Goal: Information Seeking & Learning: Learn about a topic

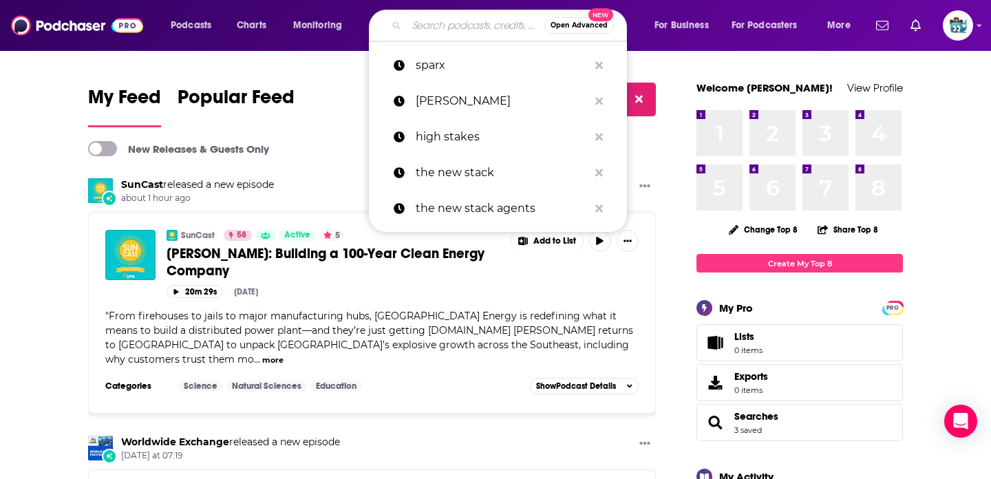
click at [457, 21] on input "Search podcasts, credits, & more..." at bounding box center [476, 25] width 138 height 22
click at [602, 96] on button "Search podcasts, credits, & more..." at bounding box center [598, 101] width 21 height 25
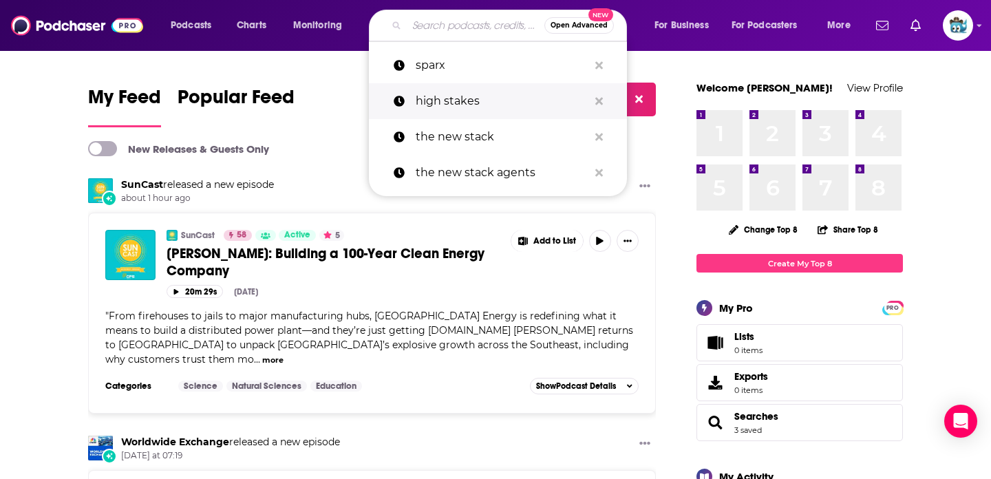
click at [602, 96] on button "Search podcasts, credits, & more..." at bounding box center [598, 101] width 21 height 25
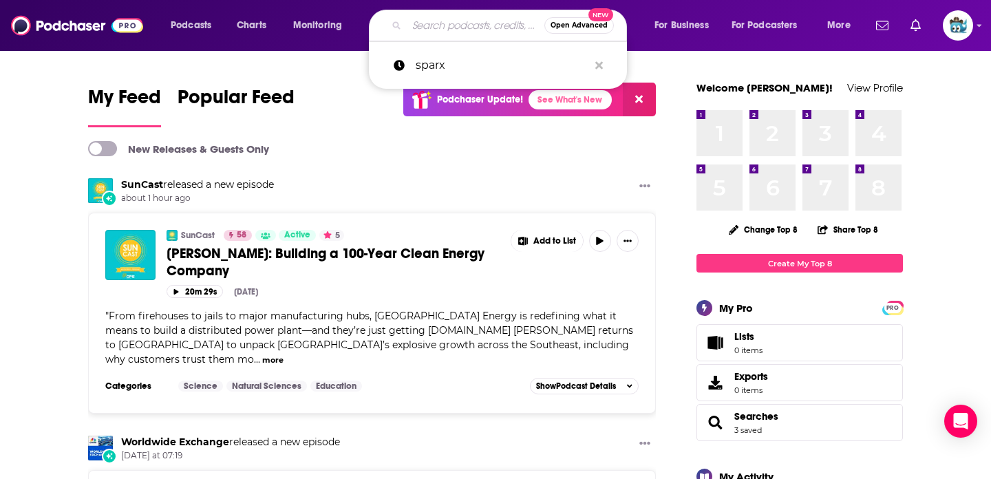
click at [431, 27] on input "Search podcasts, credits, & more..." at bounding box center [476, 25] width 138 height 22
click at [202, 30] on span "Podcasts" at bounding box center [191, 25] width 41 height 19
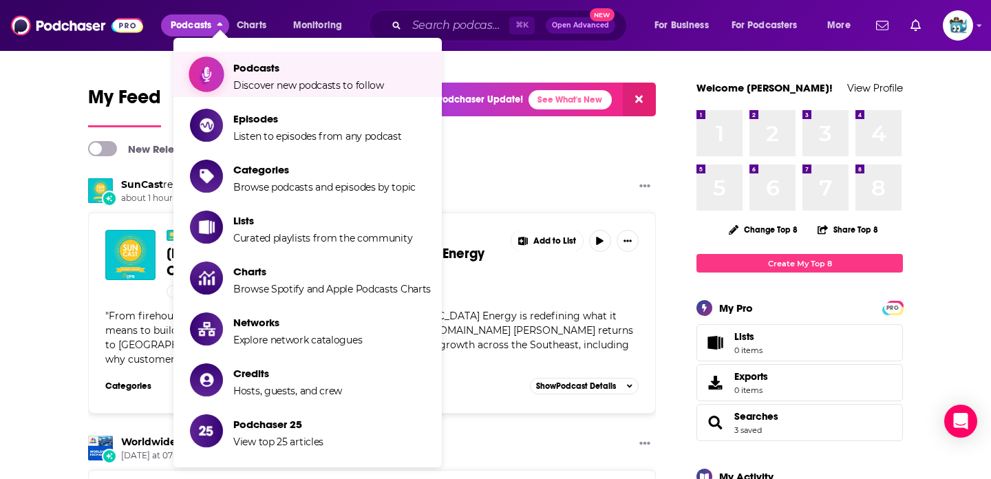
click at [240, 64] on span "Podcasts" at bounding box center [308, 67] width 151 height 13
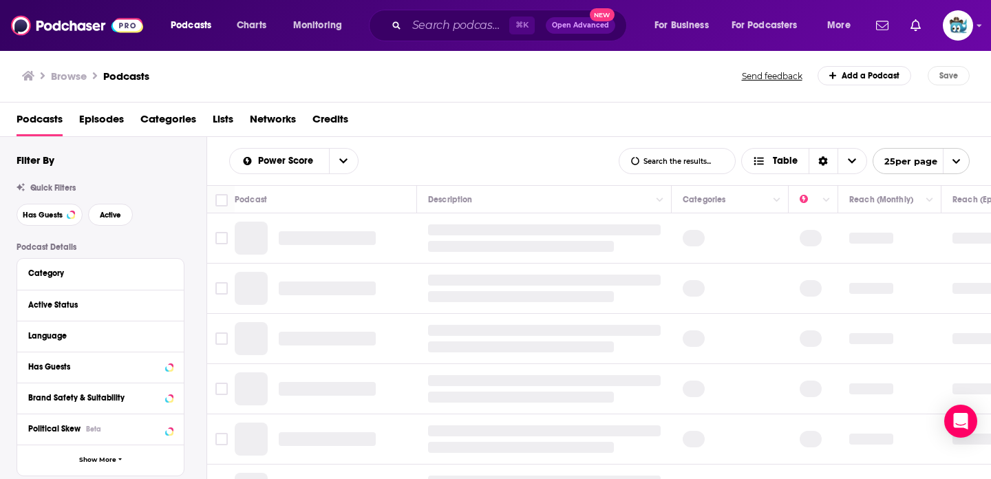
scroll to position [59, 0]
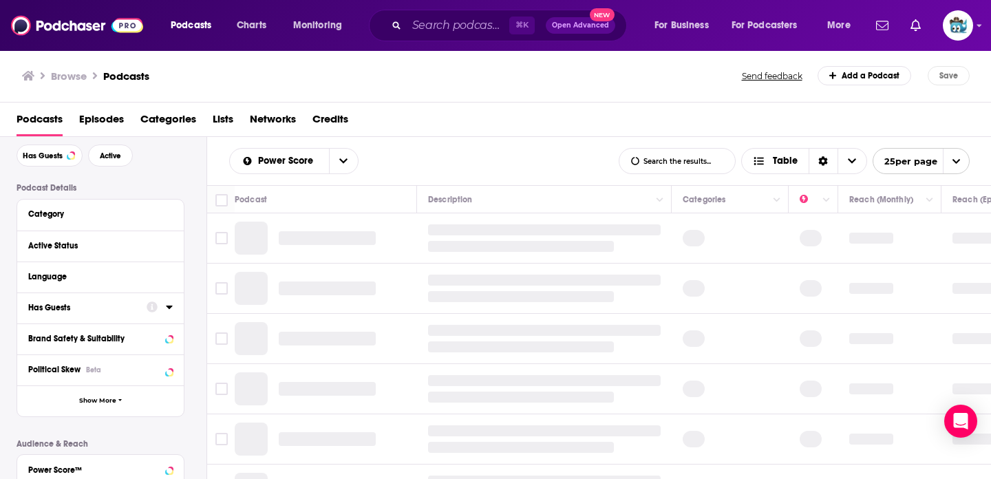
click at [99, 305] on div "Has Guests" at bounding box center [82, 308] width 109 height 10
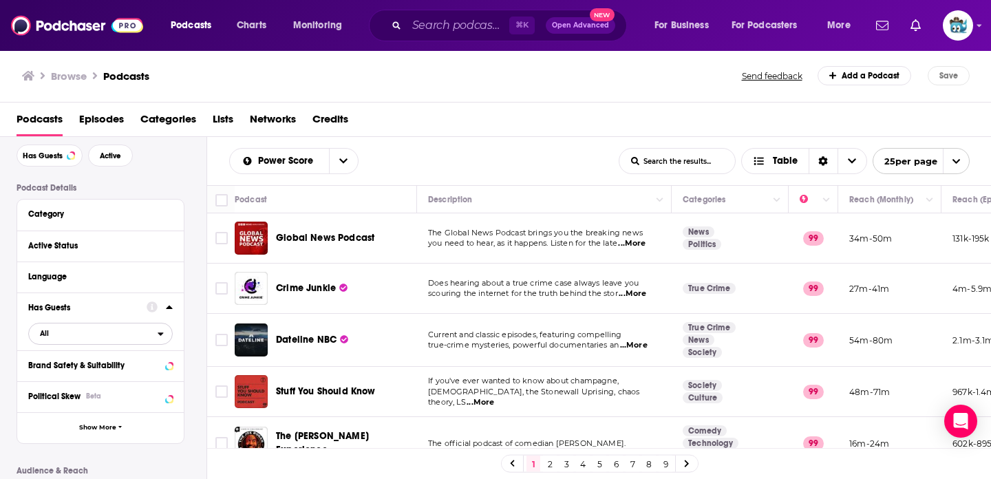
click at [80, 336] on span "All" at bounding box center [93, 333] width 129 height 18
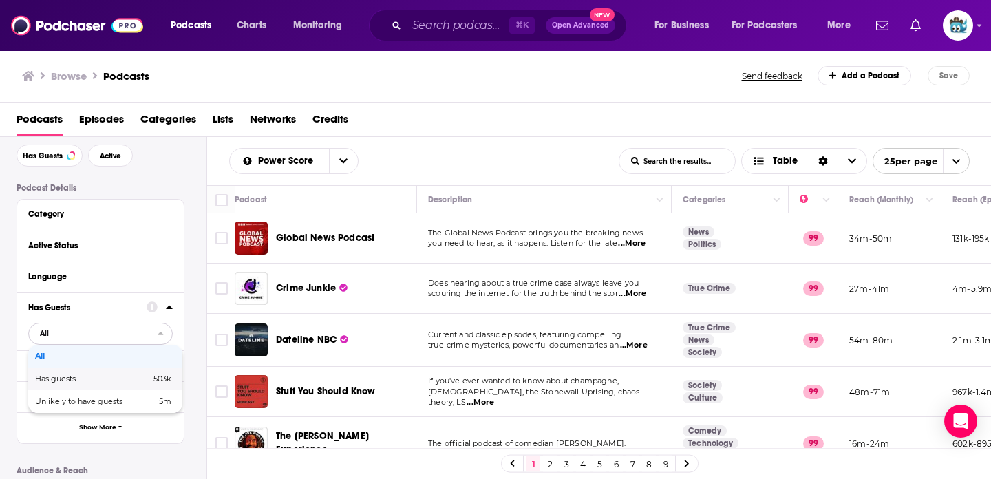
click at [56, 380] on span "Has guests" at bounding box center [74, 379] width 78 height 8
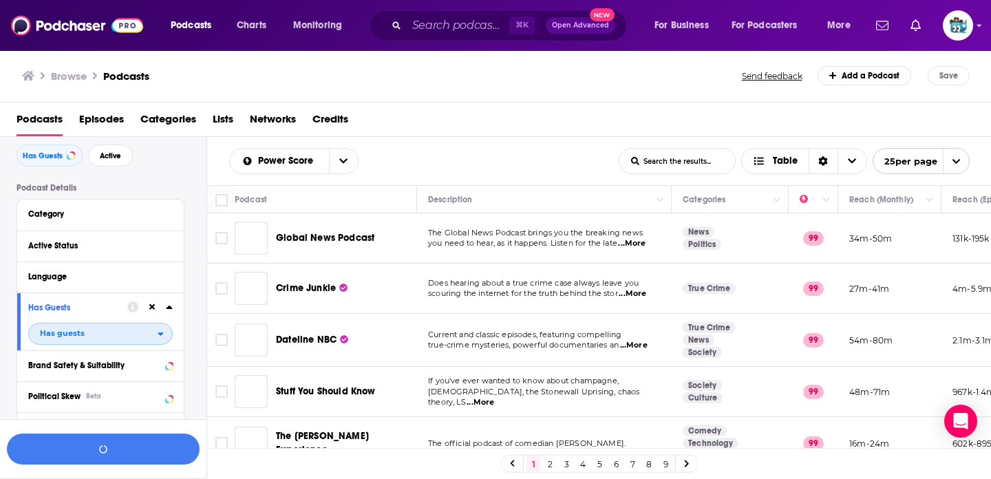
scroll to position [93, 0]
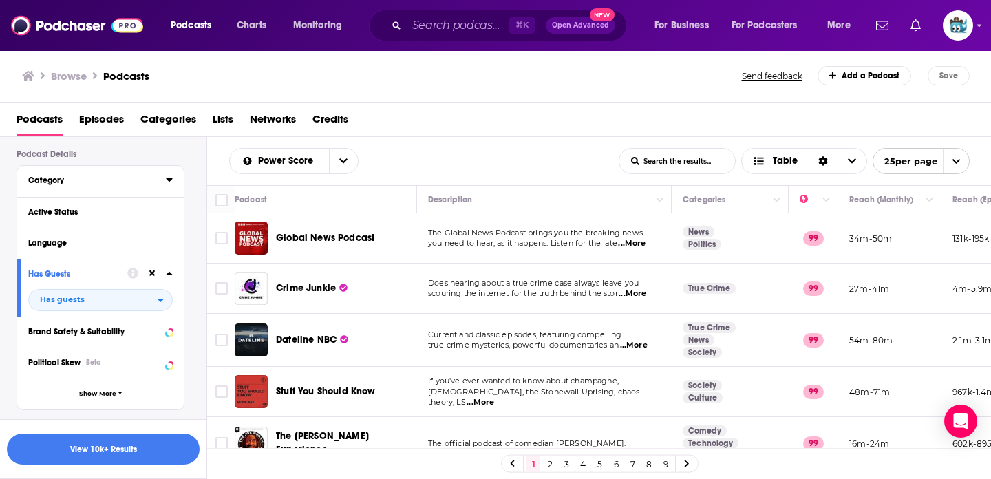
click at [86, 182] on div "Category" at bounding box center [92, 180] width 129 height 10
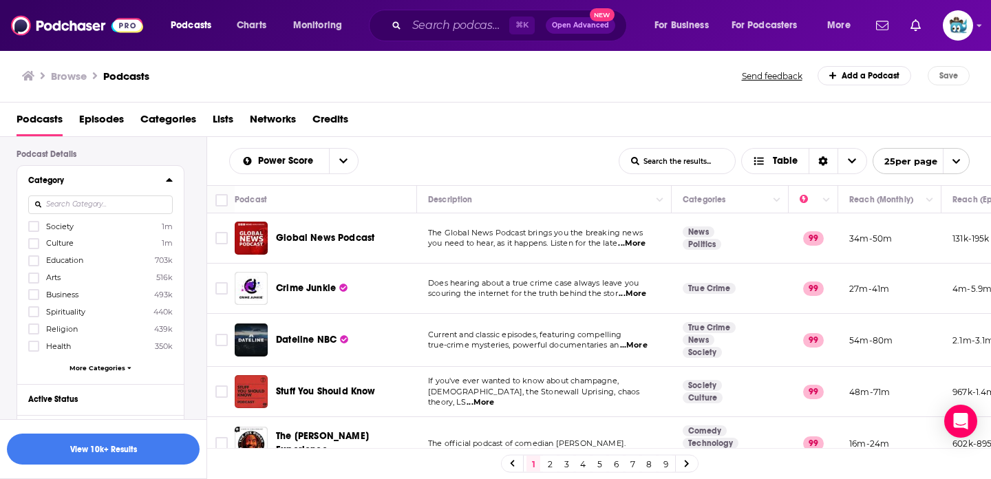
click at [91, 208] on input at bounding box center [100, 204] width 144 height 19
type input "A"
type input "tech"
click at [36, 243] on icon at bounding box center [34, 243] width 8 height 8
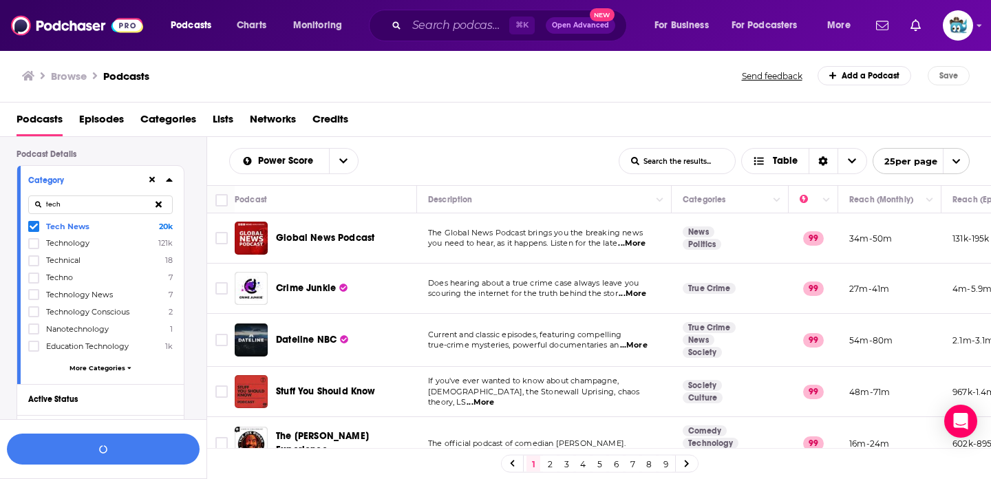
click at [30, 225] on icon at bounding box center [34, 226] width 8 height 8
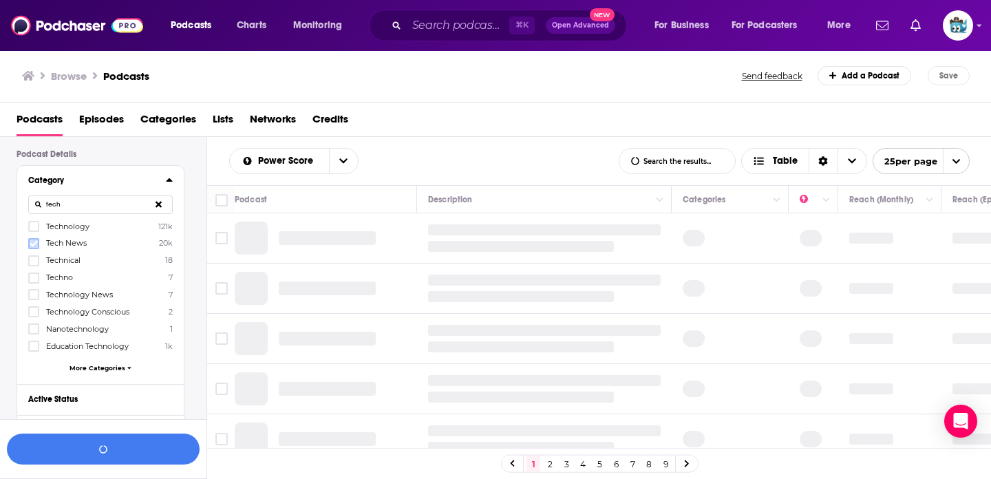
click at [32, 246] on icon at bounding box center [34, 243] width 8 height 6
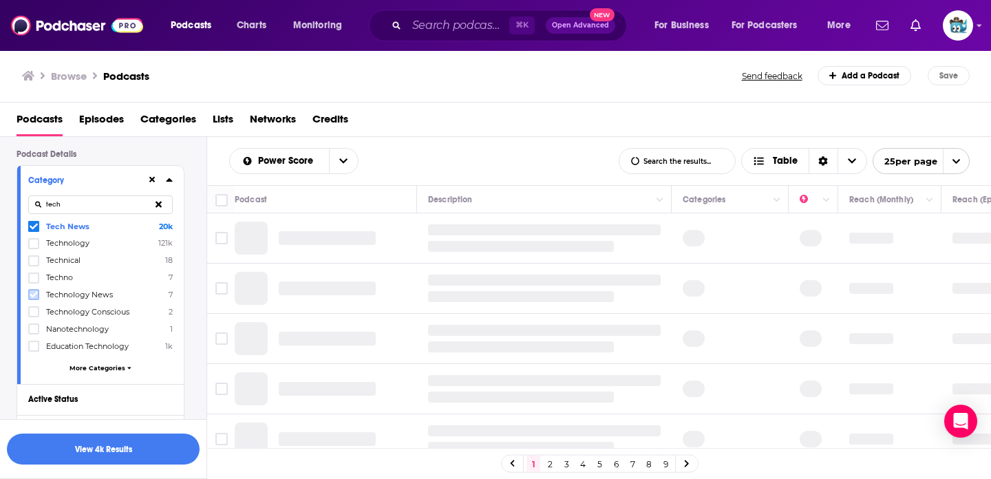
click at [33, 294] on icon at bounding box center [34, 295] width 8 height 6
click at [34, 262] on icon at bounding box center [34, 261] width 8 height 8
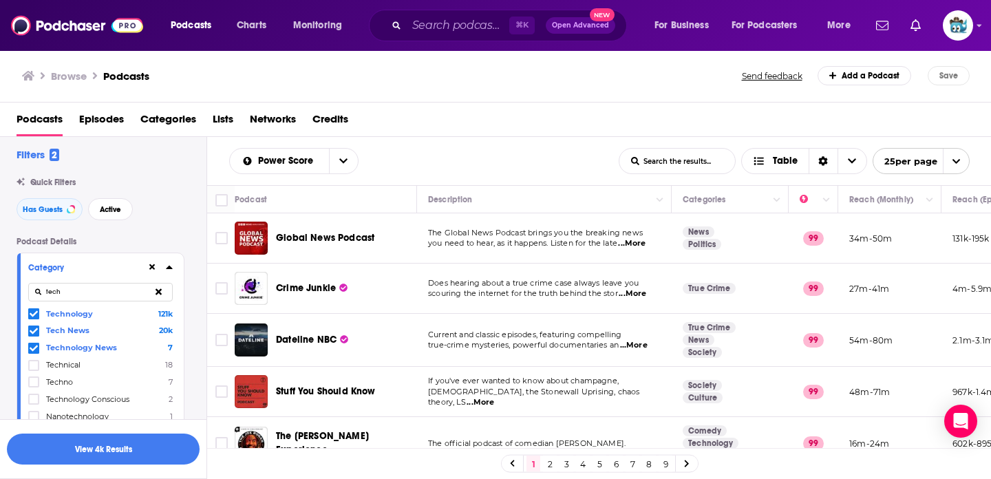
scroll to position [0, 0]
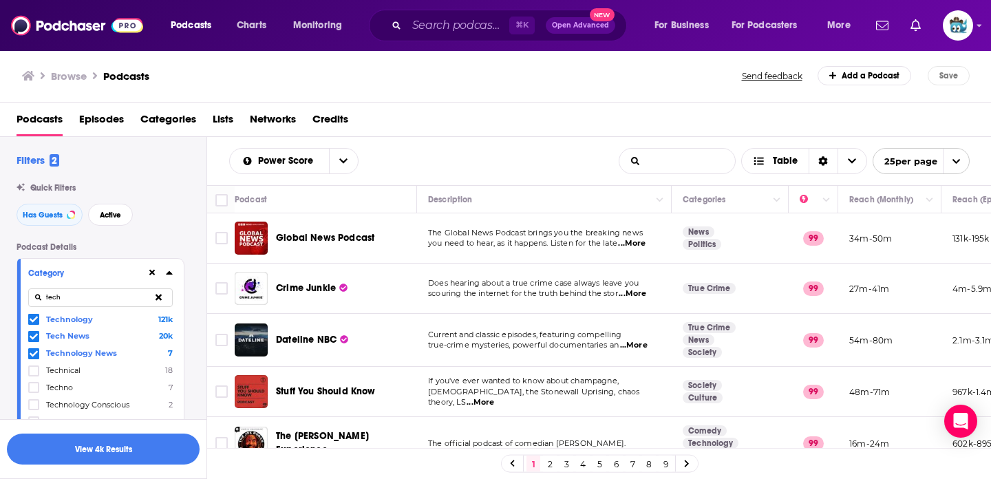
click at [690, 160] on input "List Search Input" at bounding box center [677, 161] width 116 height 25
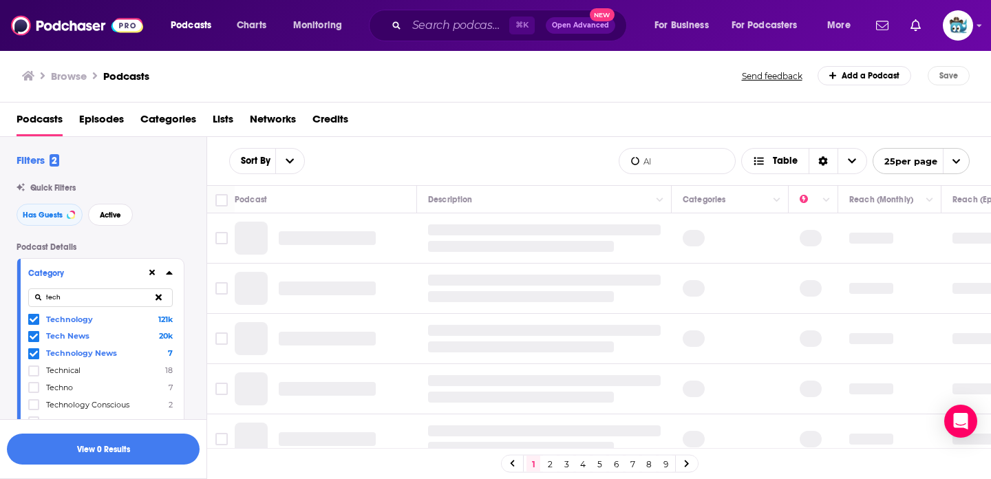
type input "AI"
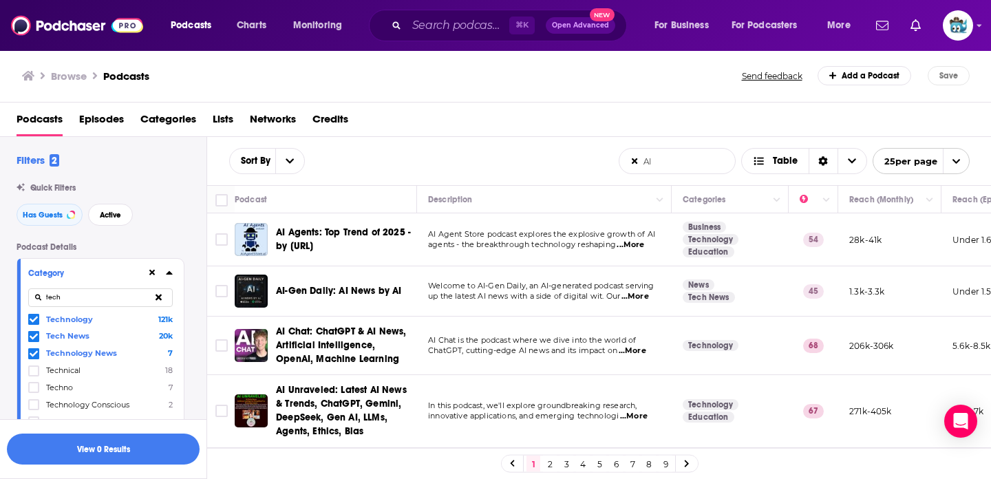
click at [629, 249] on span "...More" at bounding box center [630, 244] width 28 height 11
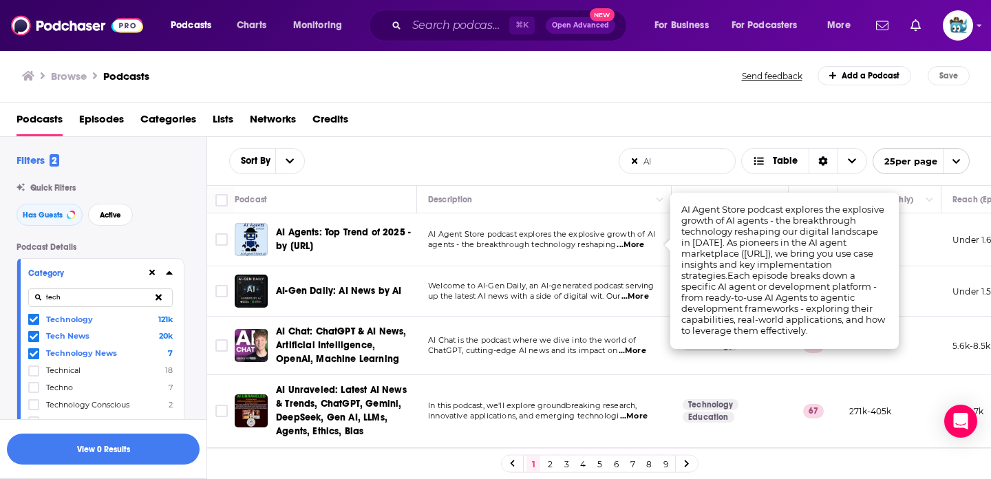
click at [629, 249] on span "...More" at bounding box center [630, 244] width 28 height 11
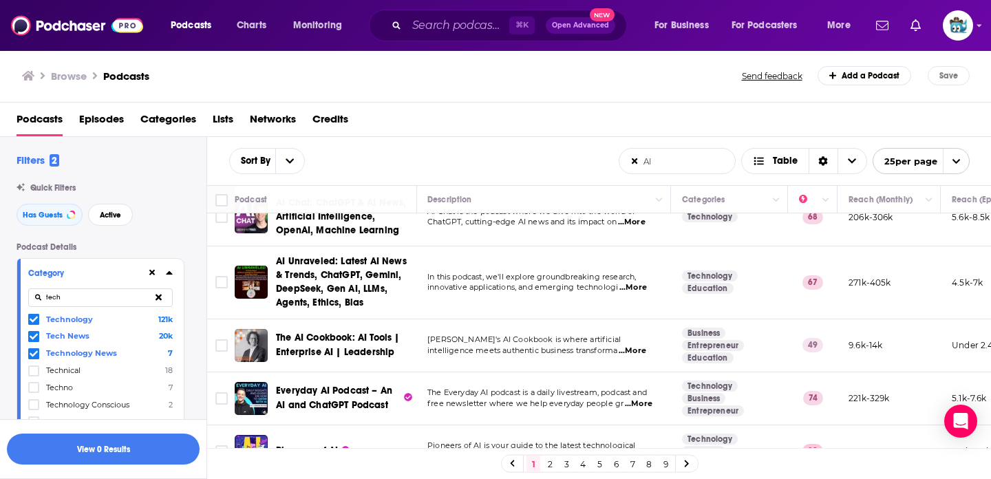
scroll to position [130, 1]
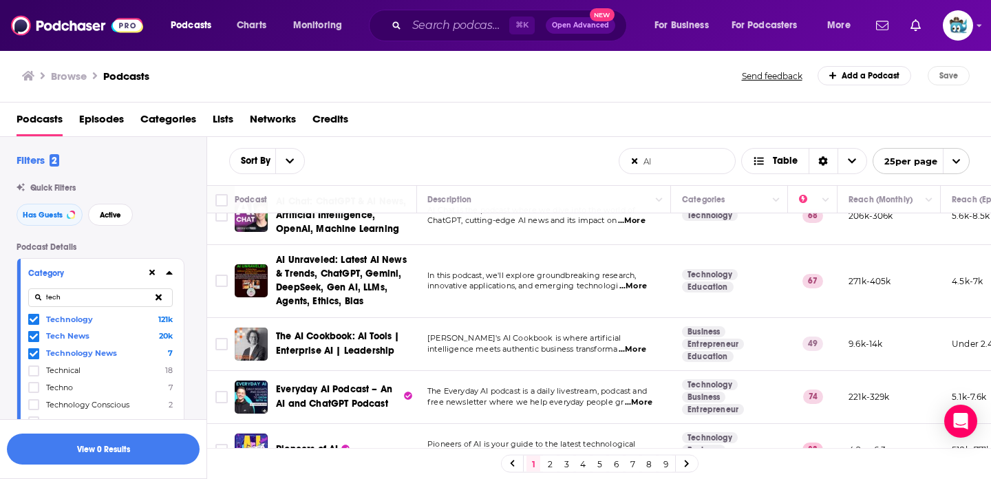
click at [637, 405] on span "...More" at bounding box center [639, 402] width 28 height 11
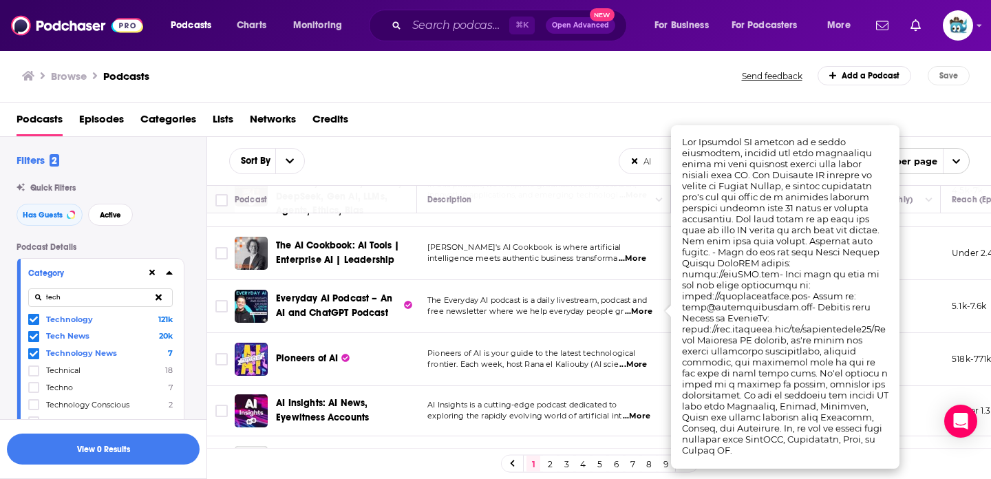
scroll to position [222, 1]
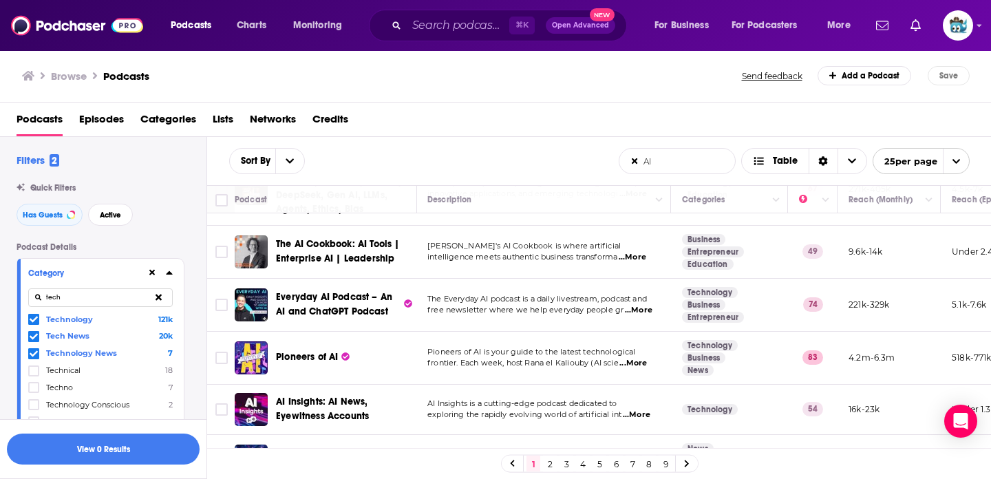
drag, startPoint x: 429, startPoint y: 425, endPoint x: 592, endPoint y: 10, distance: 445.7
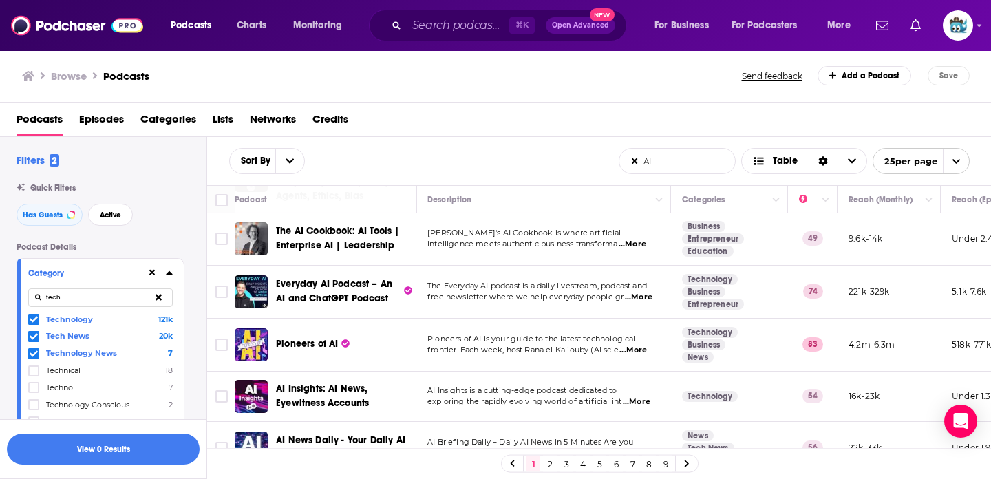
scroll to position [237, 1]
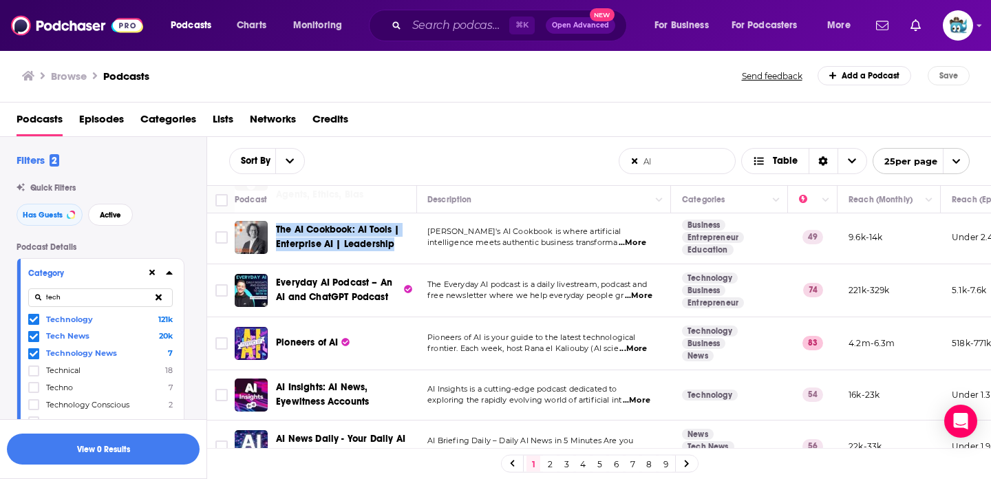
drag, startPoint x: 273, startPoint y: 225, endPoint x: 418, endPoint y: 243, distance: 146.2
click at [418, 243] on div "The AI Cookbook: AI Tools | Enterprise AI | Leadership" at bounding box center [327, 237] width 184 height 33
copy span "The AI Cookbook: AI Tools | Enterprise AI | Leadership"
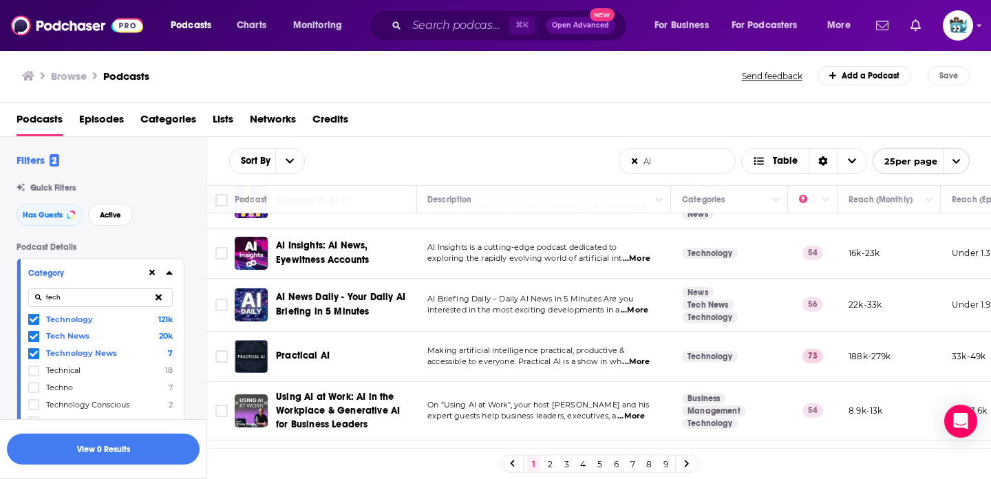
scroll to position [380, 1]
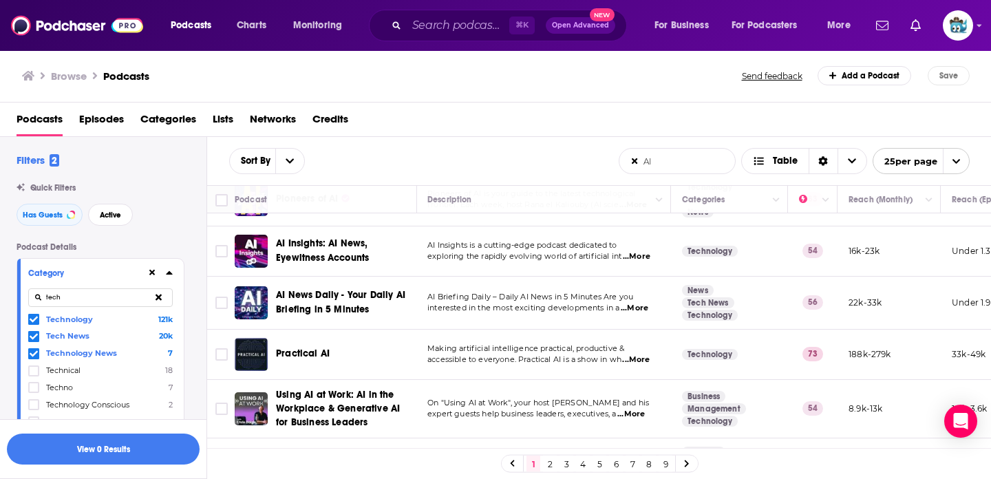
click at [640, 358] on span "...More" at bounding box center [636, 359] width 28 height 11
drag, startPoint x: 271, startPoint y: 355, endPoint x: 380, endPoint y: 355, distance: 108.7
click at [380, 355] on div "Practical AI" at bounding box center [327, 354] width 184 height 33
copy div "Practical AI"
click at [309, 354] on div "Podcasts Charts Monitoring ⌘ K Open Advanced New For Business For Podcasters Mo…" at bounding box center [495, 239] width 991 height 479
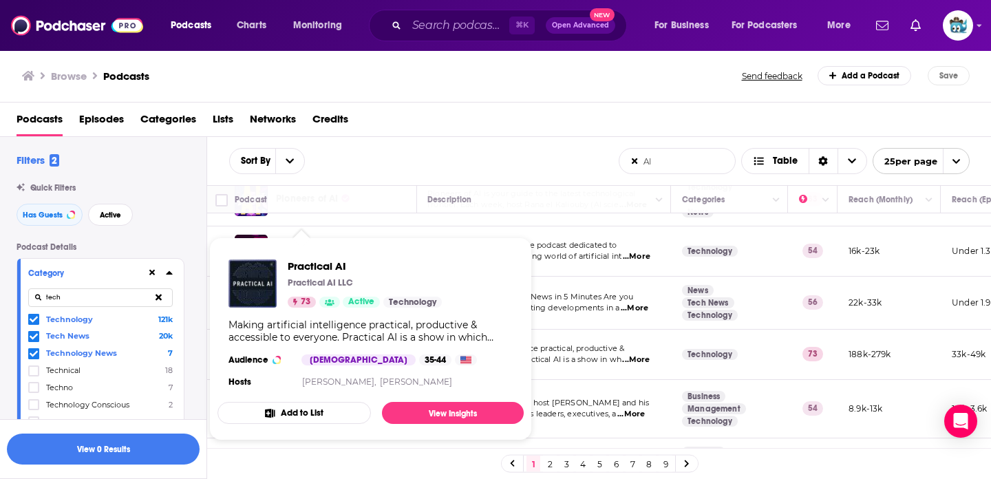
click at [317, 258] on div "Practical AI Practical AI LLC 73 Active Technology Making artificial intelligen…" at bounding box center [370, 324] width 306 height 153
drag, startPoint x: 288, startPoint y: 382, endPoint x: 499, endPoint y: 382, distance: 211.2
click at [499, 382] on section "Hosts Chris Benson, Daniel Whitenack" at bounding box center [370, 381] width 284 height 11
copy section "Chris Benson, Daniel Whitenack"
click at [418, 412] on link "View Insights" at bounding box center [453, 413] width 142 height 22
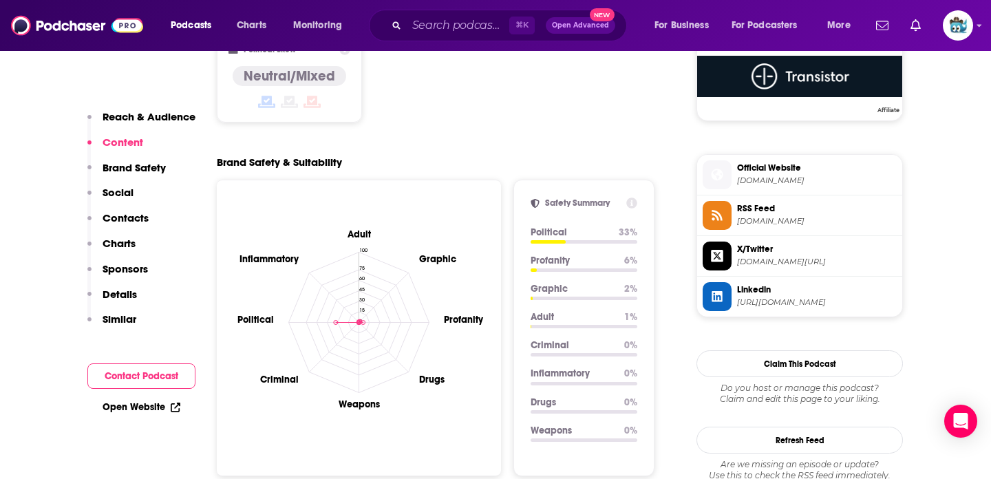
scroll to position [1204, 0]
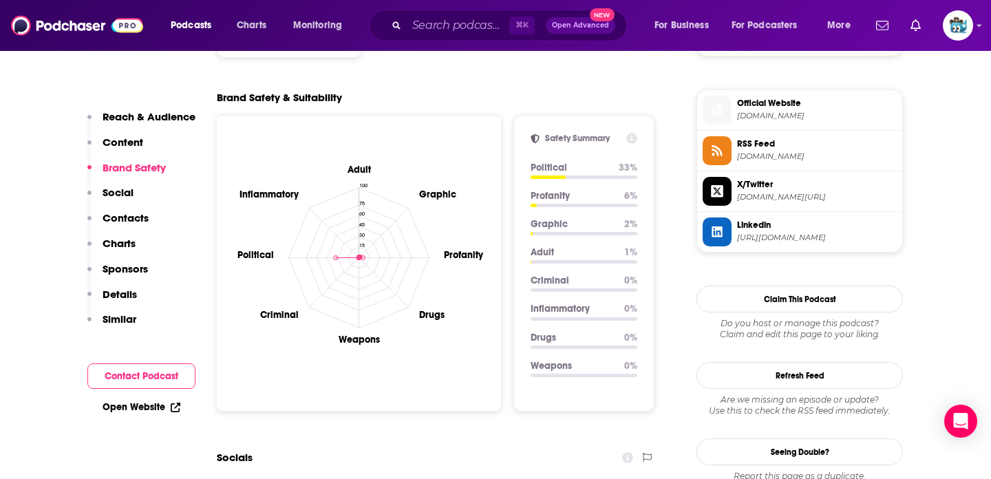
click at [757, 100] on span "Official Website" at bounding box center [817, 103] width 160 height 12
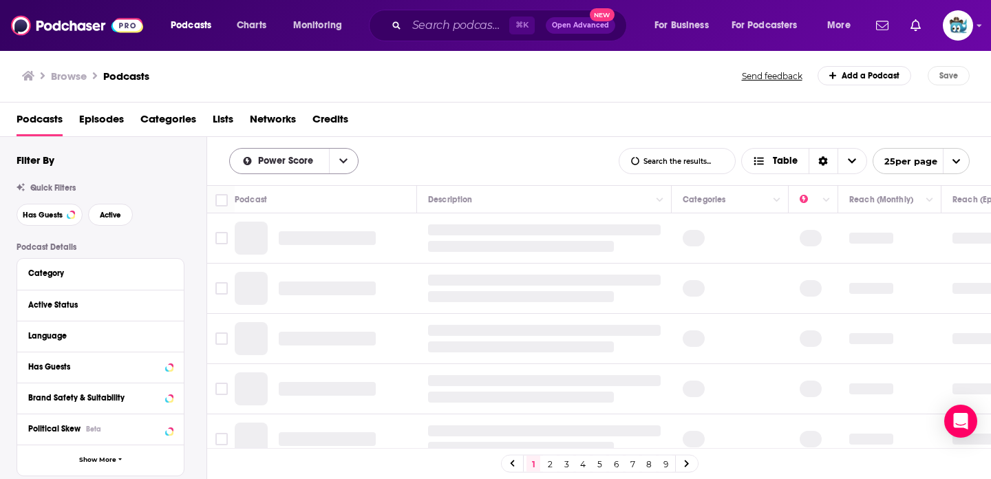
click at [341, 166] on button "open menu" at bounding box center [343, 161] width 29 height 25
click at [443, 134] on div "Podcasts Episodes Categories Lists Networks Credits" at bounding box center [499, 122] width 964 height 28
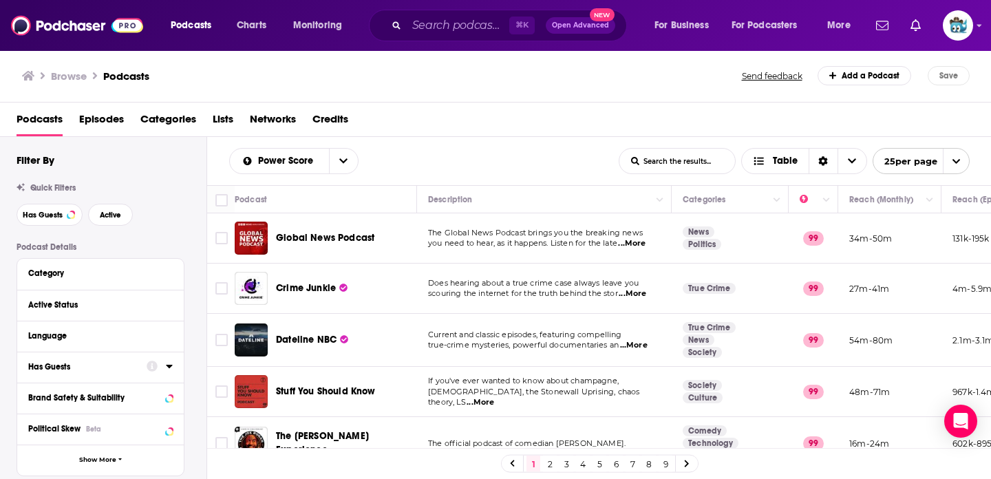
click at [107, 368] on div "Has Guests" at bounding box center [82, 367] width 109 height 10
click at [73, 401] on span "All" at bounding box center [93, 392] width 129 height 18
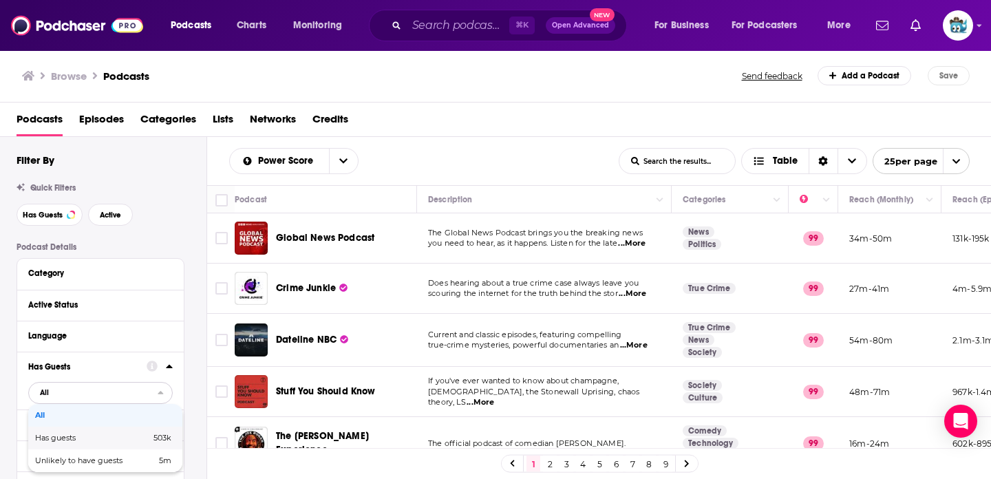
click at [65, 439] on span "Has guests" at bounding box center [74, 438] width 78 height 8
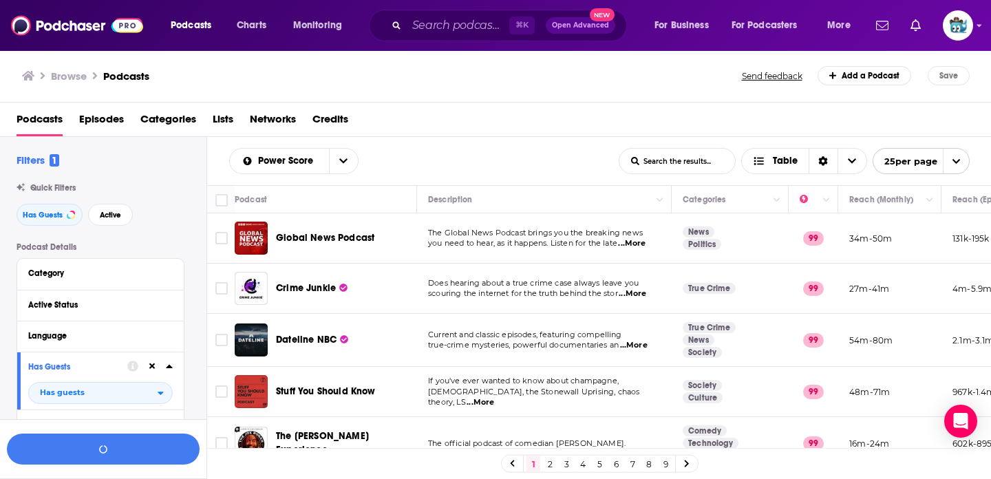
click at [659, 160] on input "List Search Input" at bounding box center [677, 161] width 116 height 25
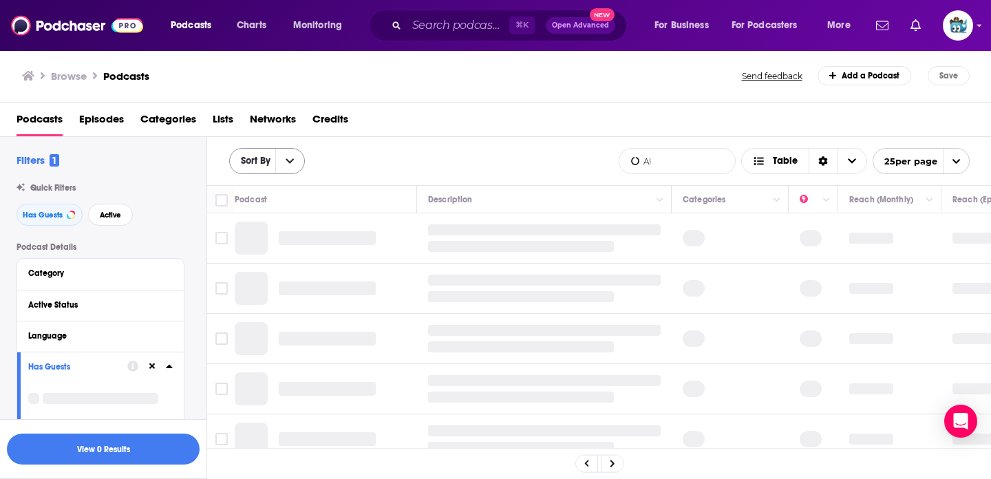
click at [299, 161] on button "open menu" at bounding box center [289, 161] width 29 height 25
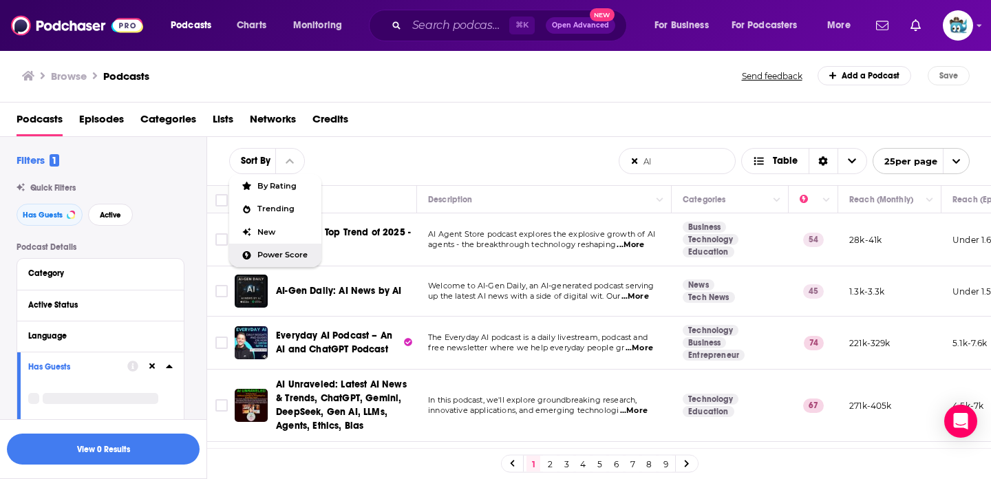
click at [274, 256] on span "Power Score" at bounding box center [284, 255] width 54 height 8
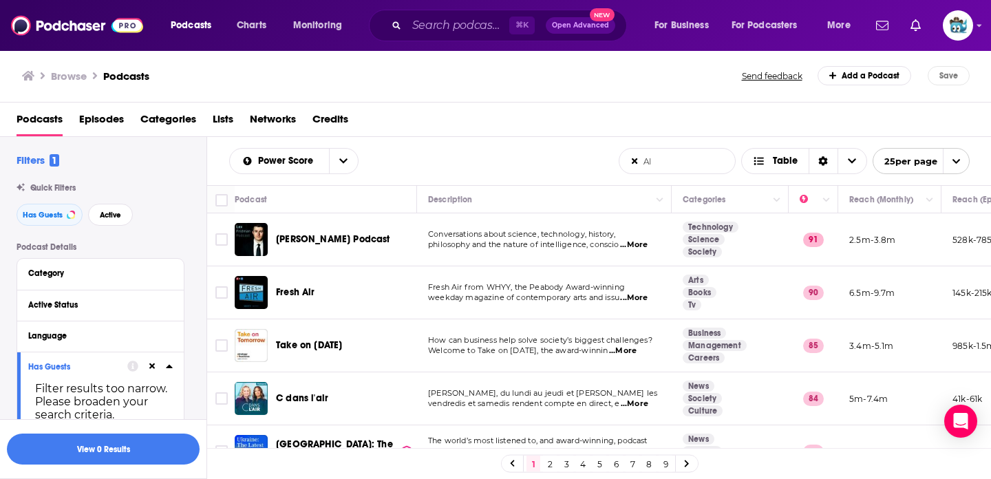
click at [634, 353] on span "...More" at bounding box center [623, 350] width 28 height 11
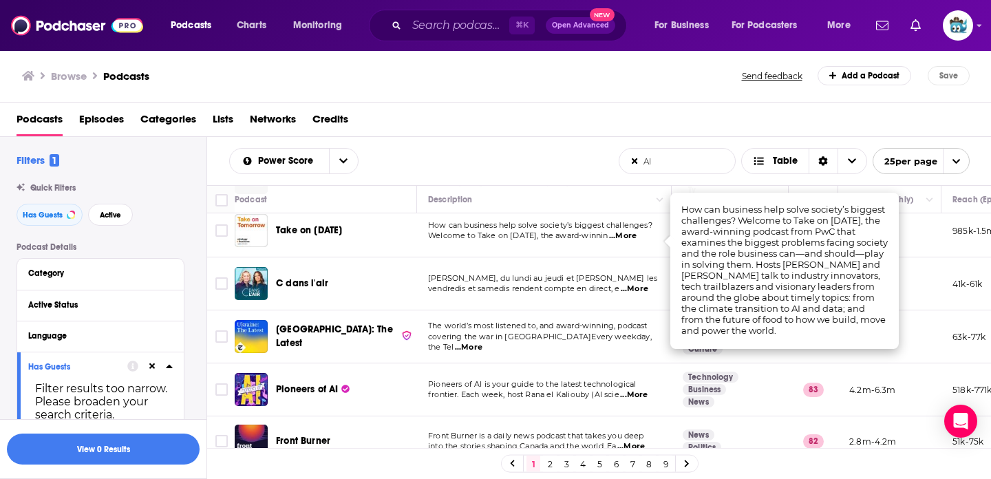
scroll to position [120, 0]
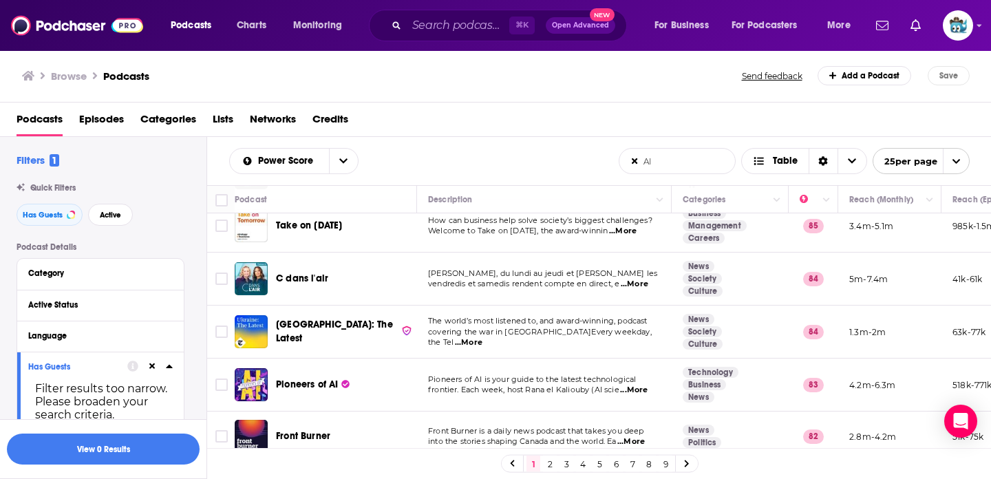
click at [587, 389] on span "frontier. Each week, host Rana el Kaliouby (AI scie" at bounding box center [523, 390] width 191 height 10
click at [629, 391] on span "...More" at bounding box center [634, 390] width 28 height 11
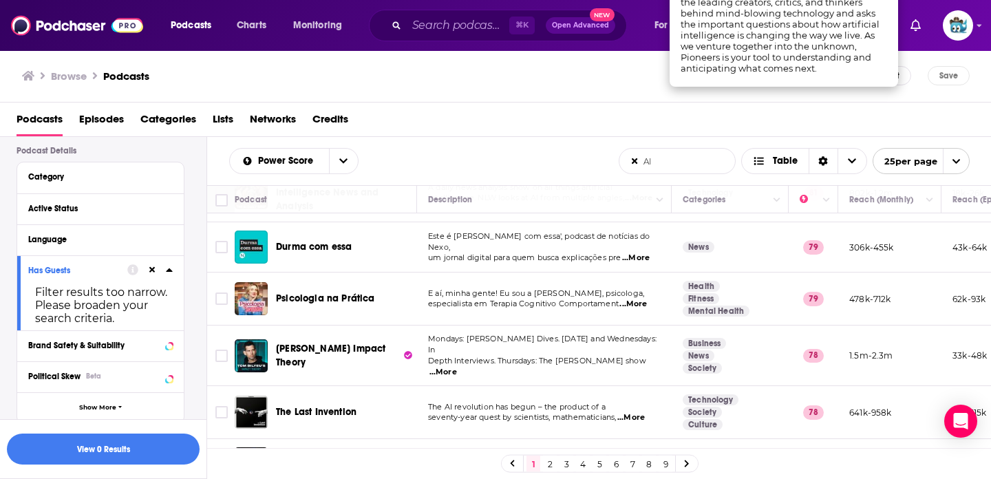
scroll to position [108, 0]
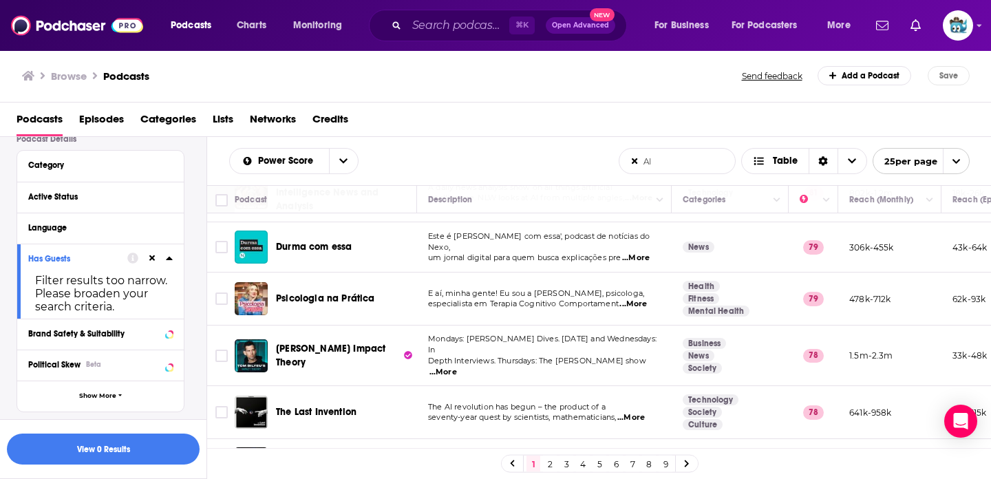
click at [173, 259] on div "Has Guests Filter results too narrow. Please broaden your search criteria." at bounding box center [100, 280] width 166 height 75
click at [169, 260] on icon at bounding box center [169, 258] width 6 height 3
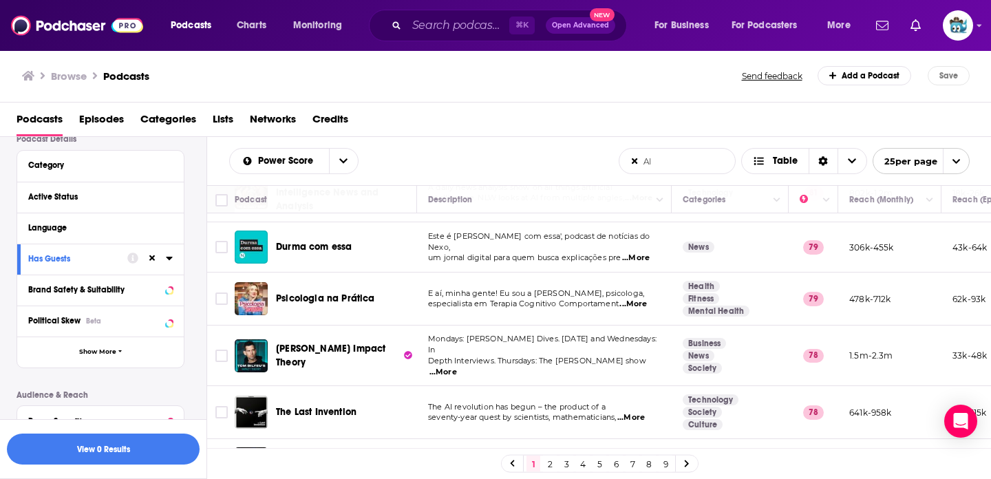
click at [105, 257] on div "Has Guests" at bounding box center [73, 259] width 90 height 10
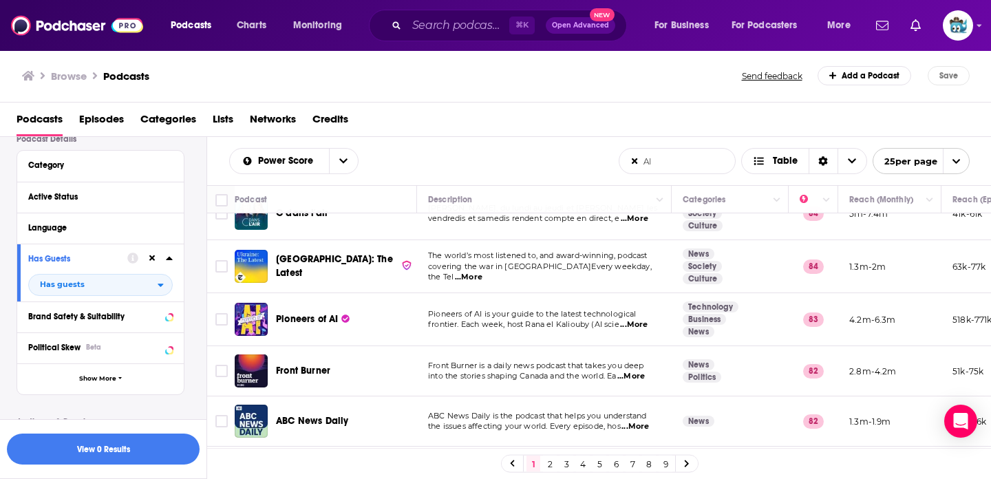
scroll to position [0, 0]
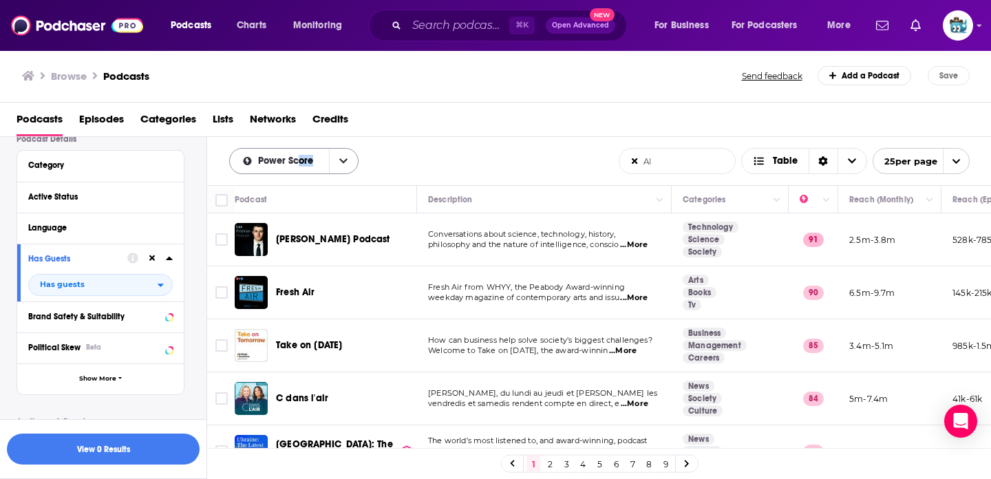
click at [297, 166] on div "Power Score" at bounding box center [293, 161] width 129 height 26
click at [332, 163] on button "open menu" at bounding box center [343, 161] width 29 height 25
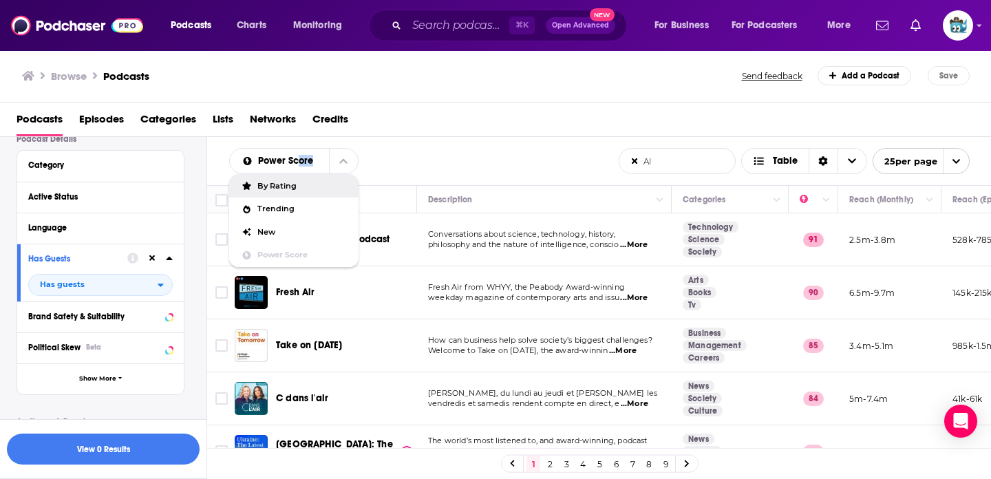
click at [277, 186] on span "By Rating" at bounding box center [302, 186] width 90 height 8
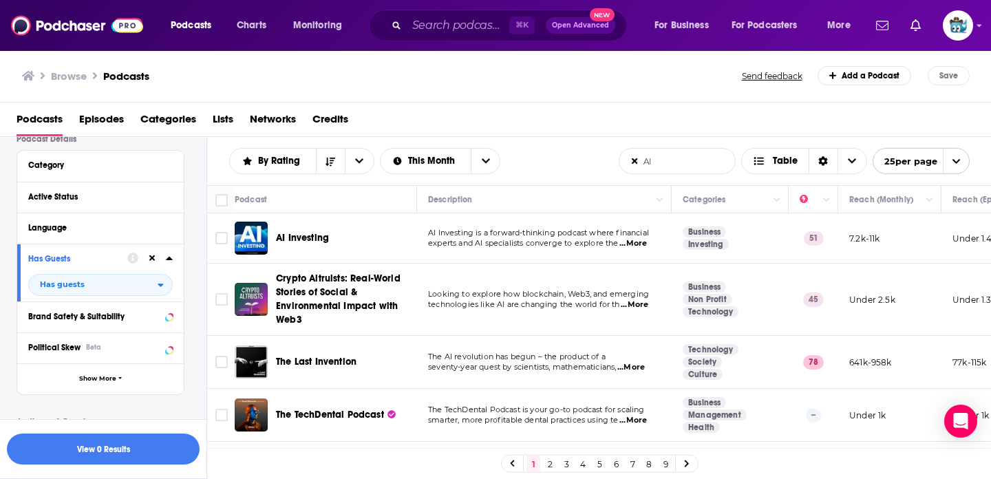
click at [634, 244] on span "...More" at bounding box center [633, 243] width 28 height 11
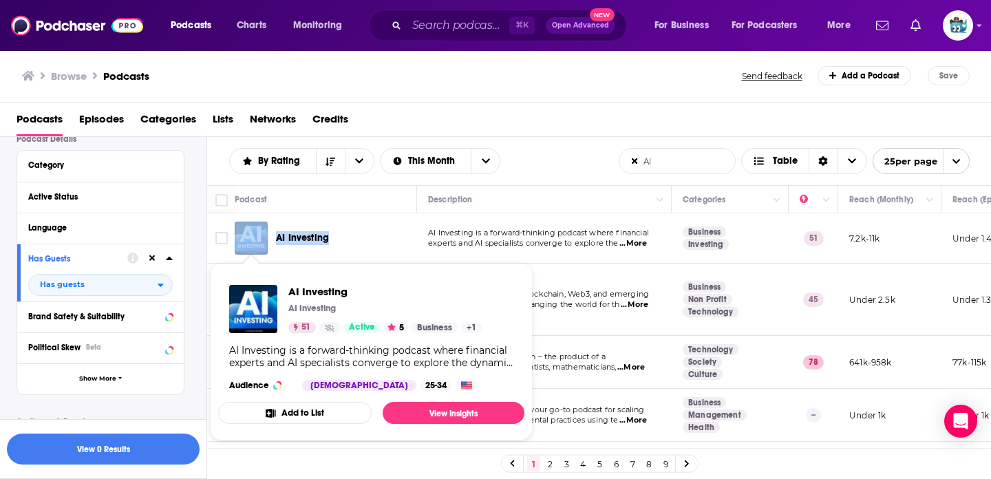
drag, startPoint x: 343, startPoint y: 237, endPoint x: 264, endPoint y: 237, distance: 78.4
click at [264, 237] on div "AI Investing" at bounding box center [327, 237] width 184 height 33
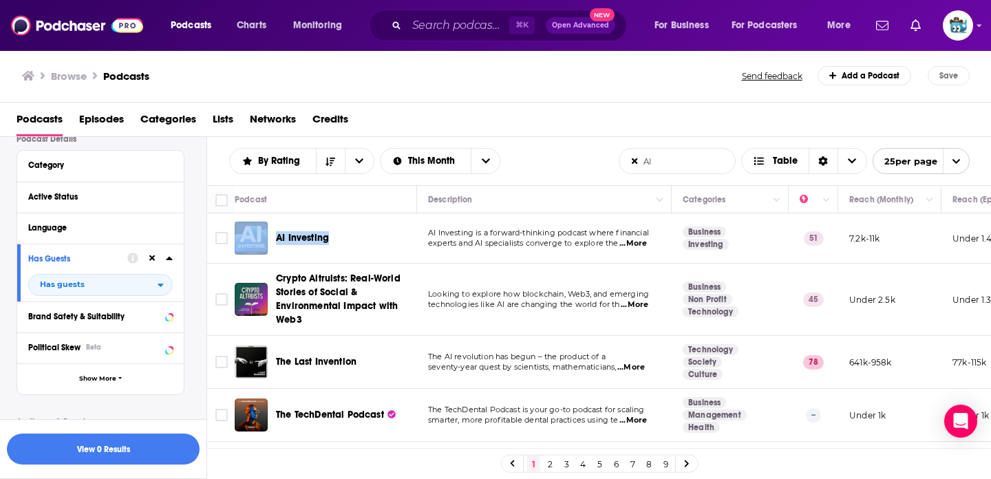
copy div "AI Investing"
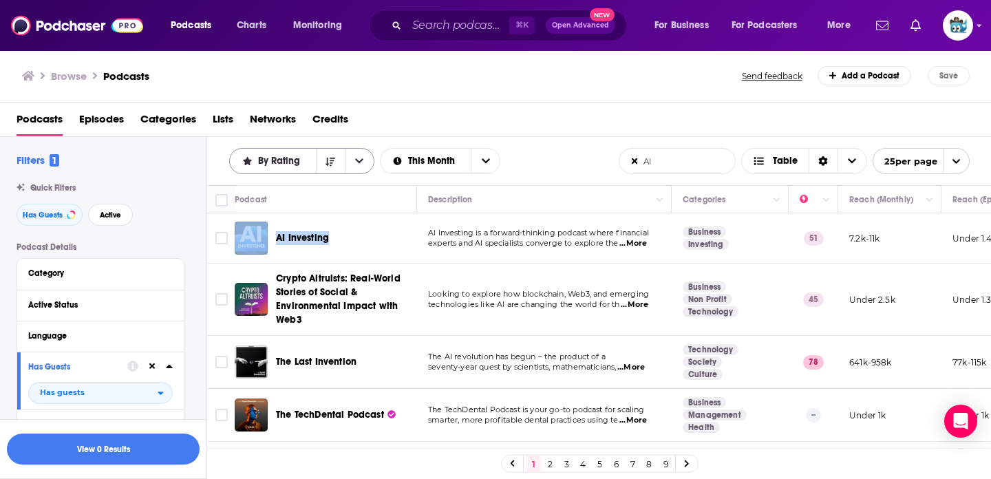
click at [307, 162] on span "By Rating" at bounding box center [273, 161] width 86 height 10
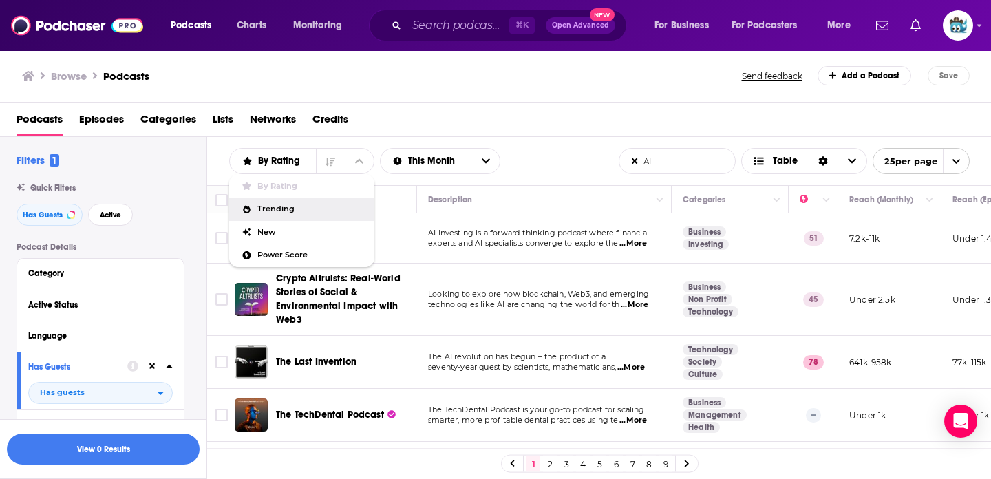
click at [288, 211] on span "Trending" at bounding box center [310, 209] width 106 height 8
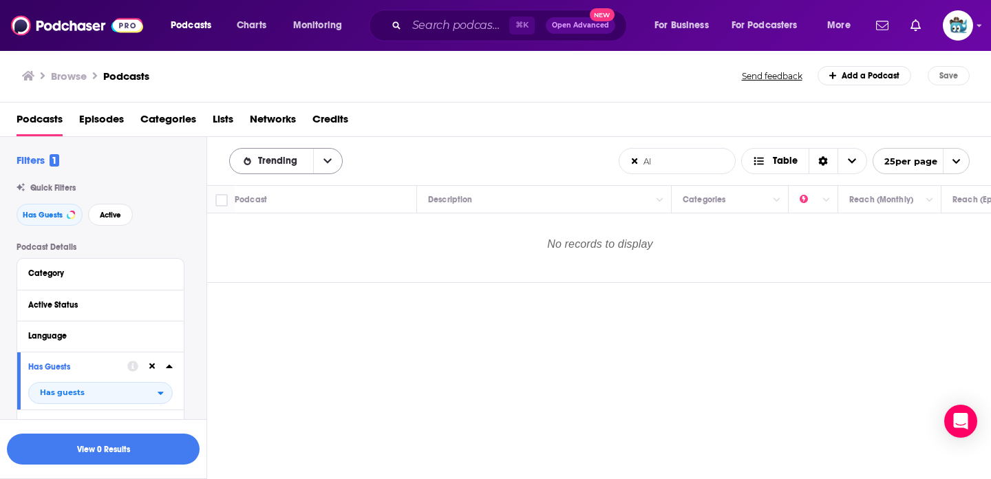
click at [325, 163] on icon "open menu" at bounding box center [327, 161] width 8 height 10
click at [311, 234] on span "New" at bounding box center [294, 232] width 74 height 8
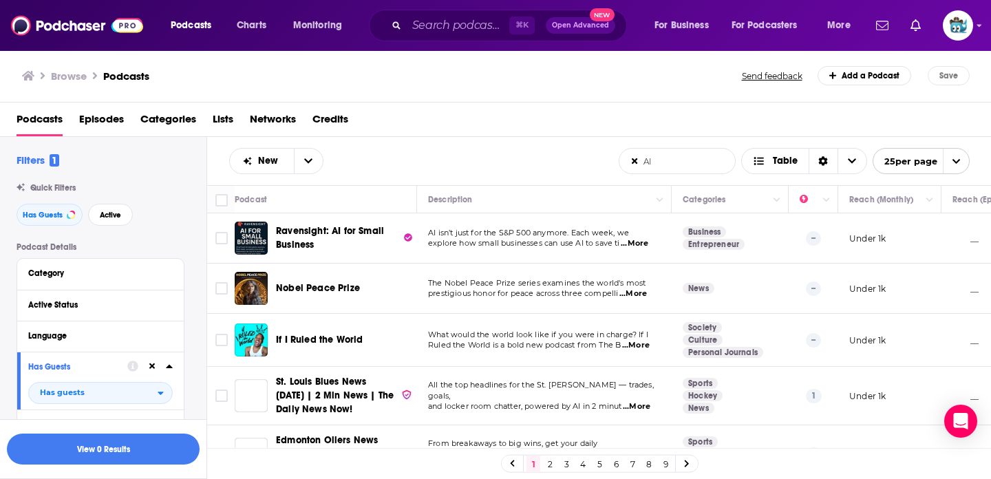
click at [312, 146] on div "New AI List Search Input Search the results... Table AI List Search Input Searc…" at bounding box center [599, 161] width 784 height 48
click at [313, 150] on button "open menu" at bounding box center [308, 161] width 29 height 25
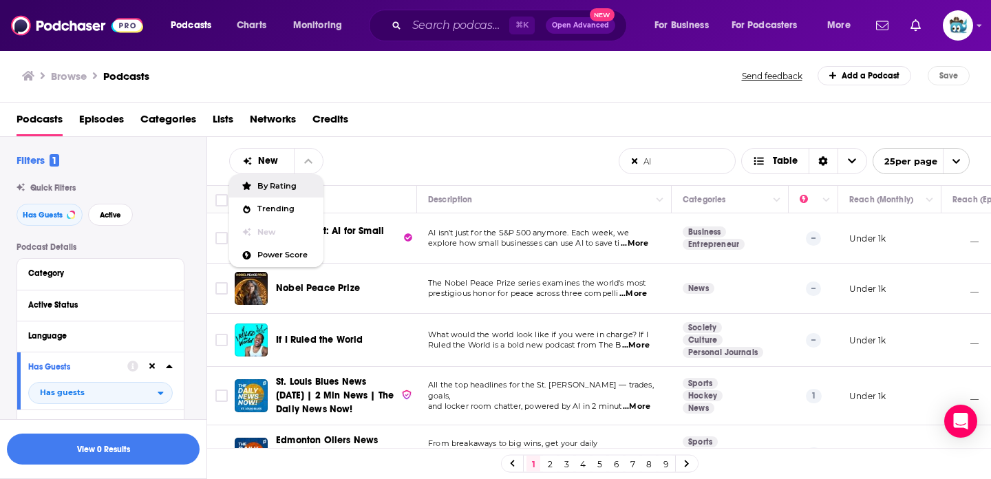
click at [288, 186] on span "By Rating" at bounding box center [284, 186] width 55 height 8
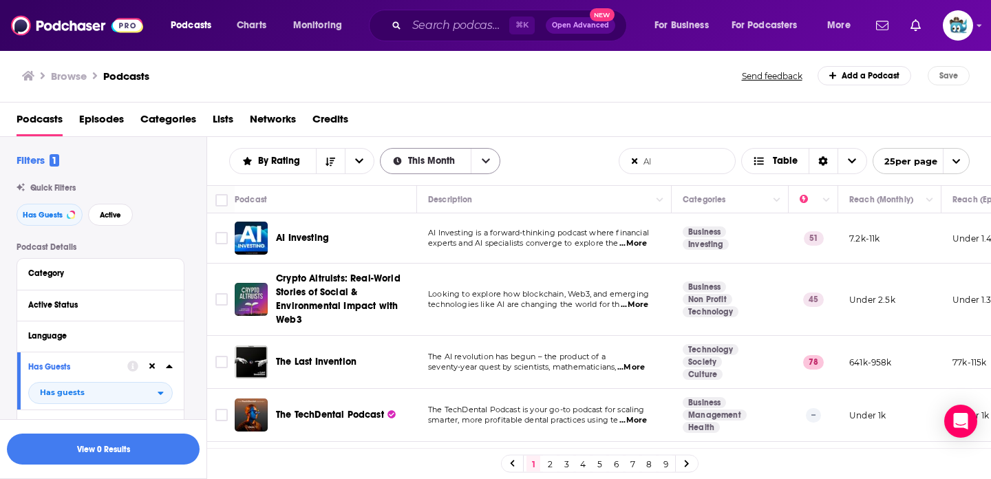
click at [439, 158] on span "This Month" at bounding box center [434, 161] width 52 height 10
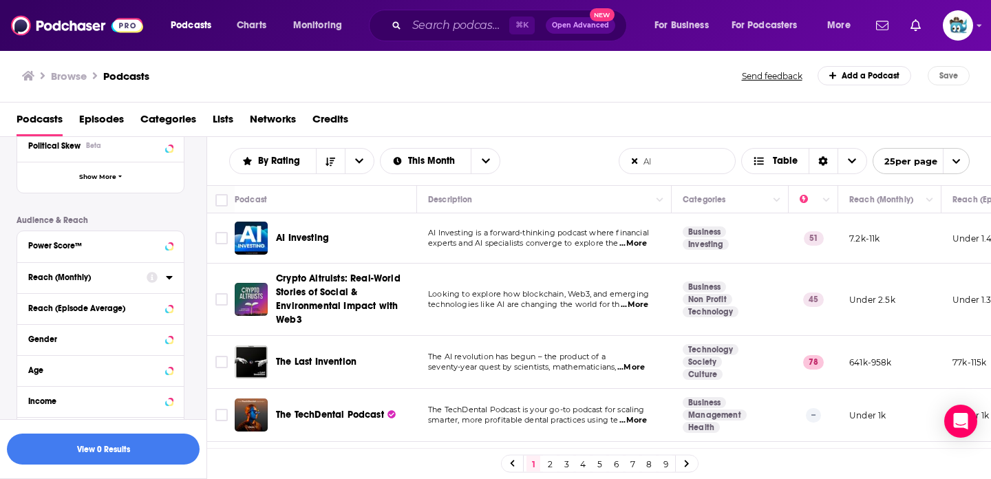
scroll to position [311, 0]
click at [91, 252] on button "Power Score™" at bounding box center [87, 243] width 118 height 17
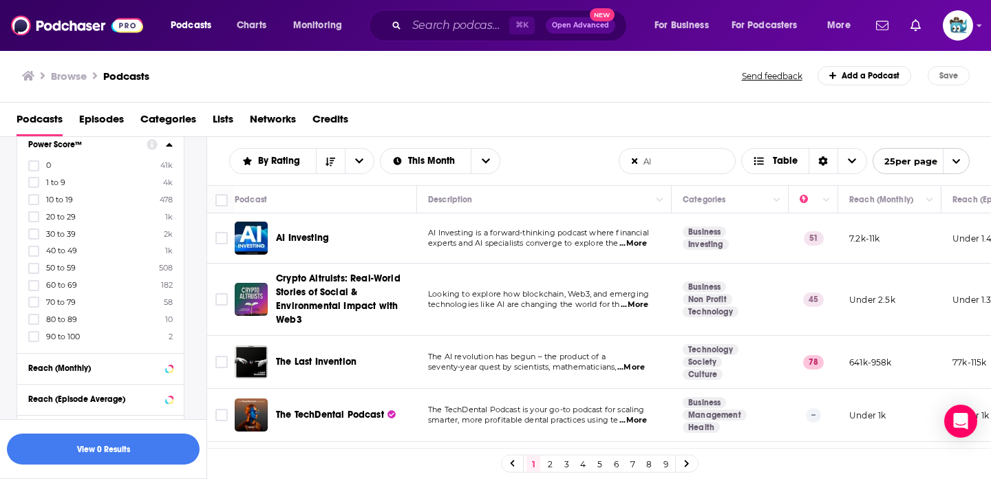
scroll to position [425, 0]
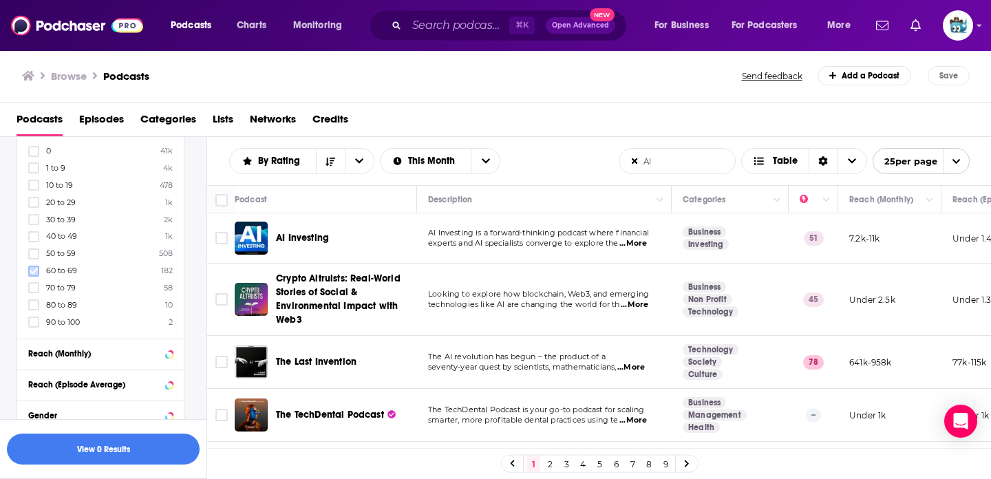
click at [30, 273] on icon at bounding box center [34, 271] width 8 height 8
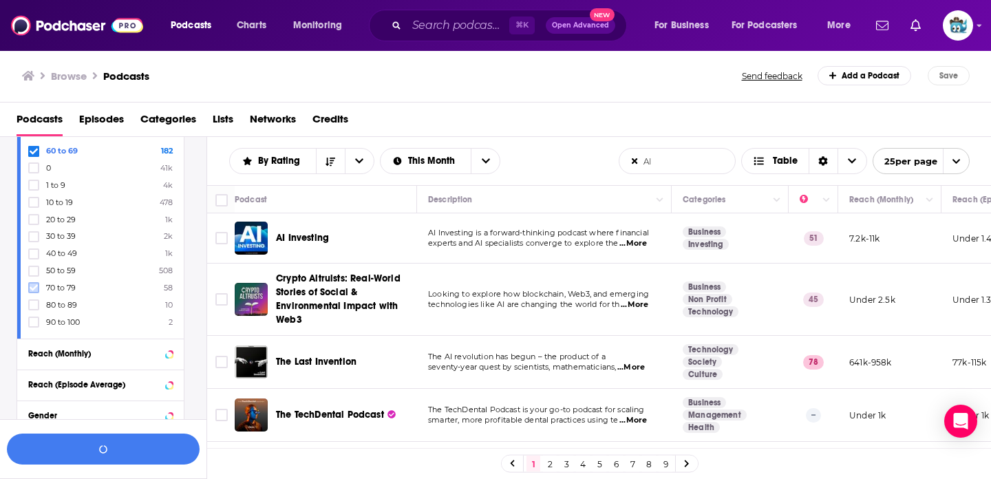
click at [32, 292] on label at bounding box center [33, 287] width 11 height 11
click at [32, 304] on icon at bounding box center [34, 305] width 8 height 6
click at [38, 324] on label at bounding box center [33, 321] width 11 height 11
click at [82, 446] on button "View 129 Results" at bounding box center [103, 448] width 193 height 31
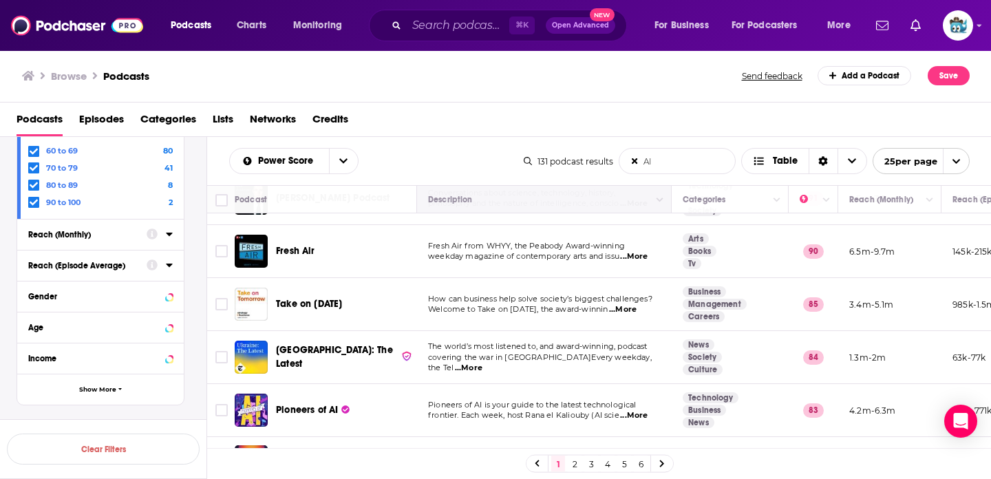
scroll to position [43, 0]
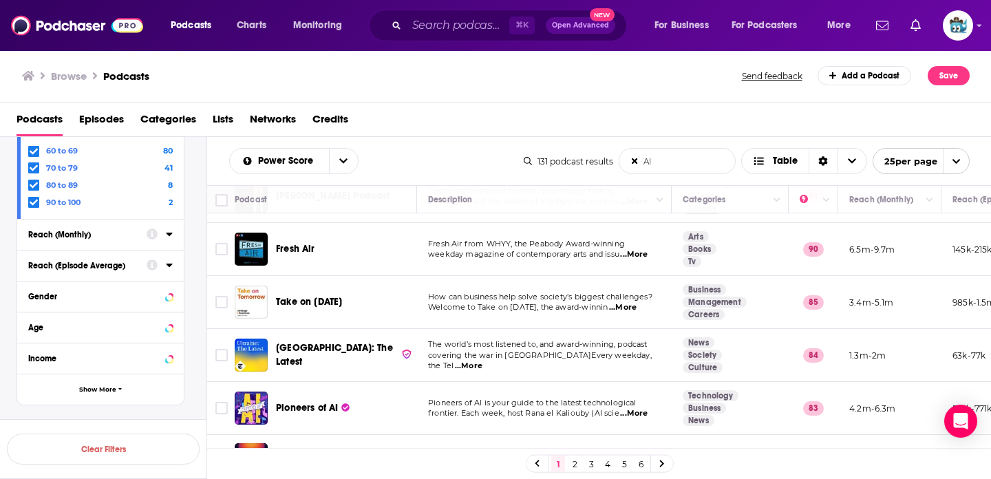
click at [636, 308] on span "...More" at bounding box center [623, 307] width 28 height 11
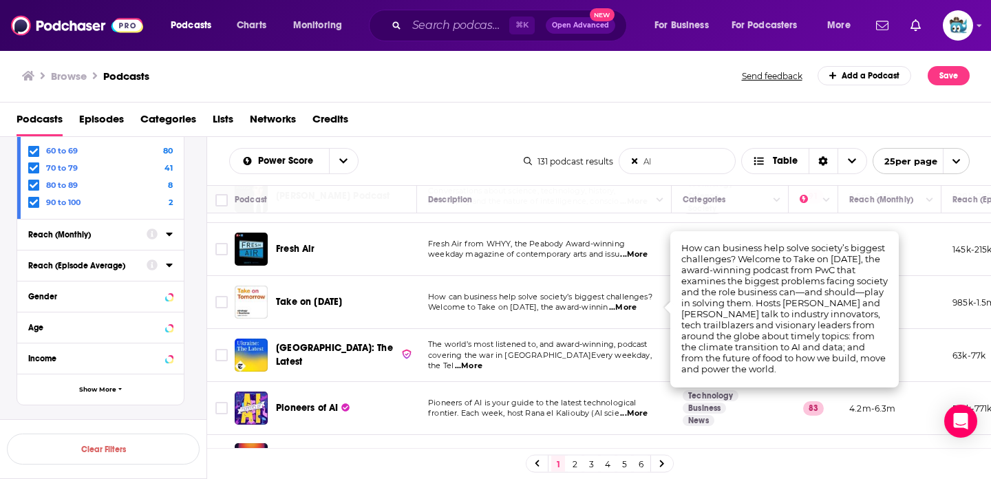
click at [636, 308] on span "...More" at bounding box center [623, 307] width 28 height 11
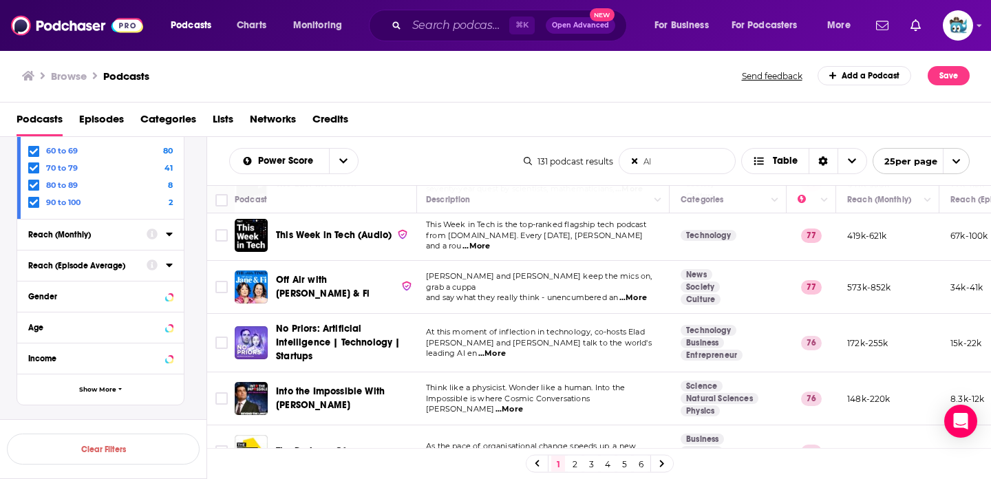
scroll to position [587, 2]
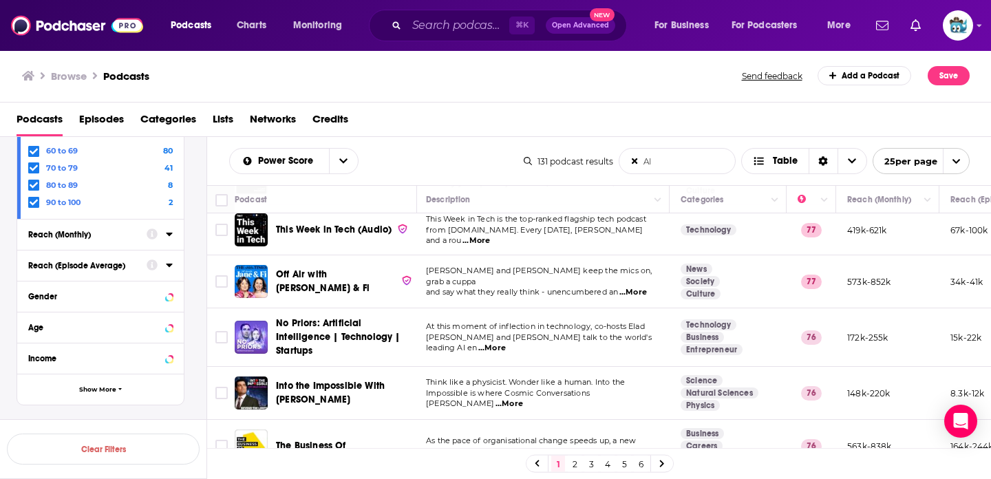
click at [506, 343] on span "...More" at bounding box center [492, 348] width 28 height 11
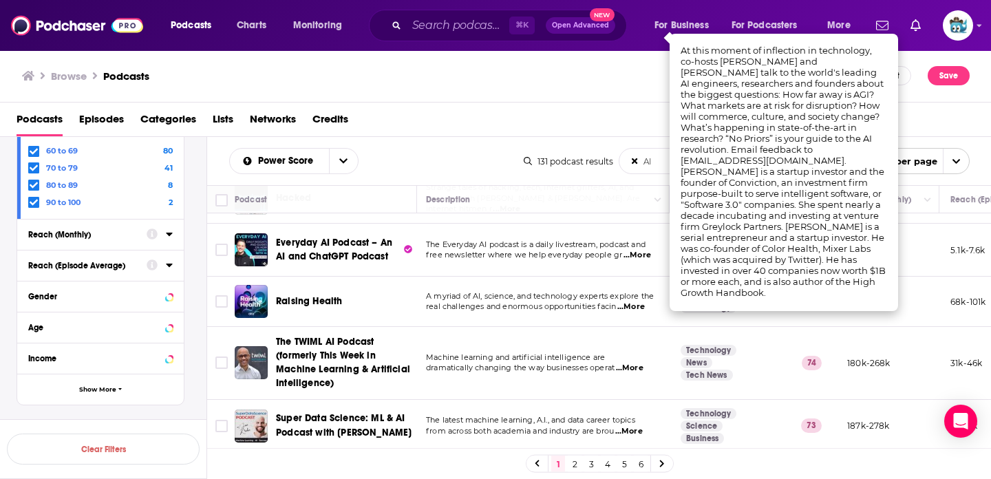
scroll to position [892, 2]
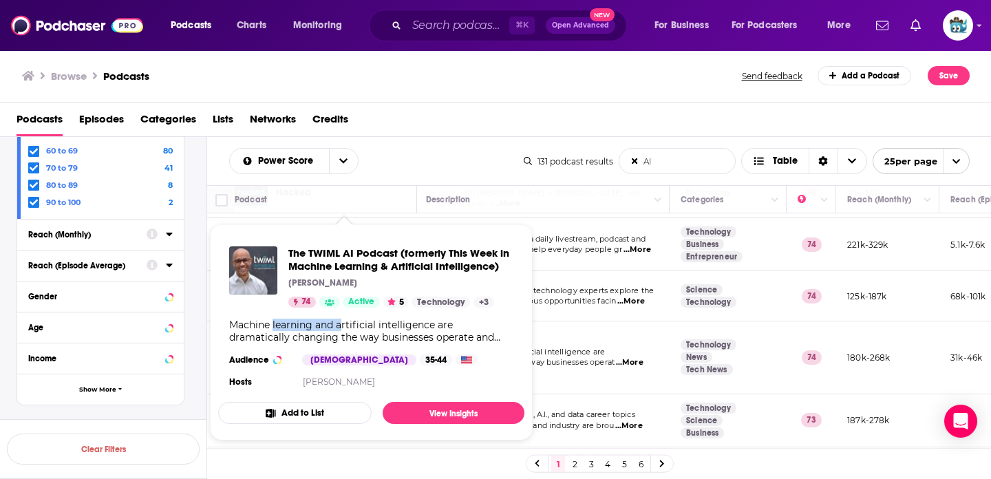
drag, startPoint x: 274, startPoint y: 327, endPoint x: 343, endPoint y: 328, distance: 68.8
click at [343, 328] on div "Machine learning and artificial intelligence are dramatically changing the way …" at bounding box center [371, 330] width 284 height 25
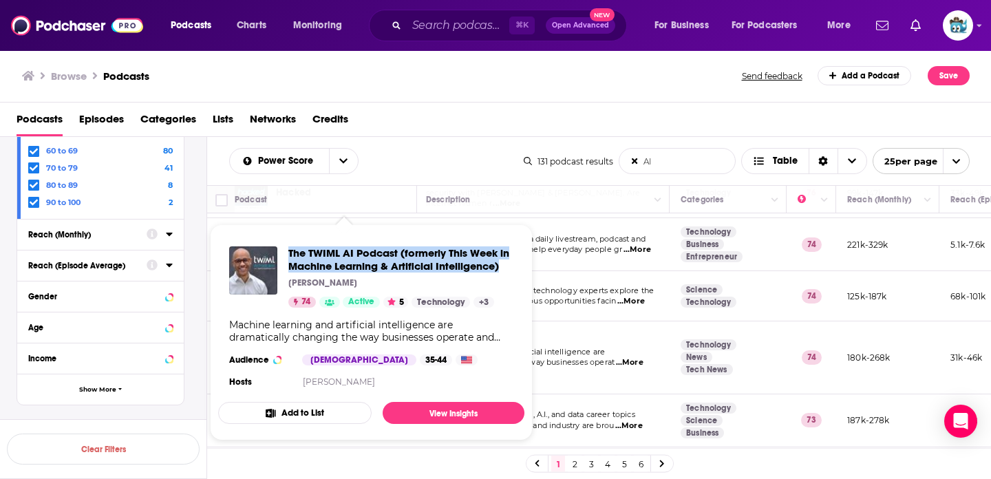
drag, startPoint x: 444, startPoint y: 269, endPoint x: 290, endPoint y: 251, distance: 155.8
click at [290, 251] on div "The TWIML AI Podcast (formerly This Week in Machine Learning & Artificial Intel…" at bounding box center [371, 318] width 306 height 166
copy span "The TWIML AI Podcast (formerly This Week in Machine Learning & Artificial Intel…"
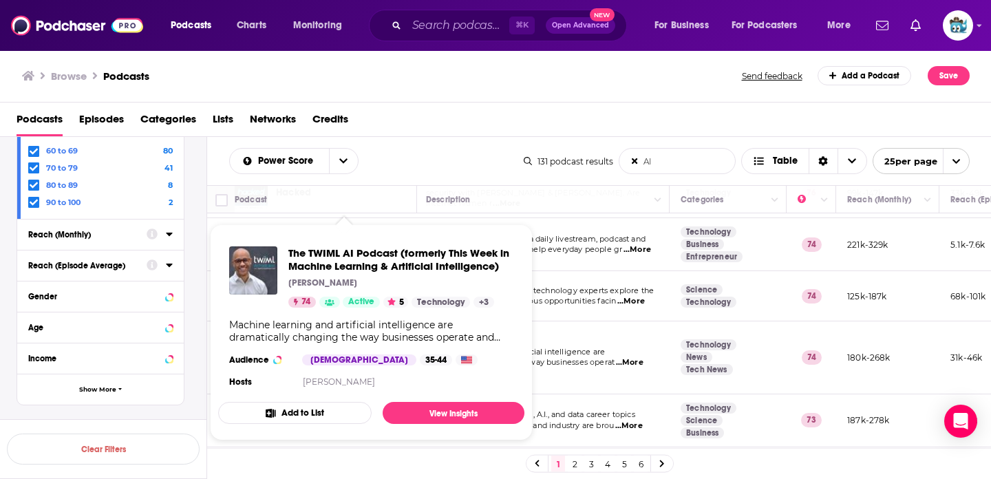
drag, startPoint x: 303, startPoint y: 386, endPoint x: 385, endPoint y: 385, distance: 81.2
click at [385, 385] on section "Hosts Sam Charrington" at bounding box center [371, 381] width 284 height 11
copy link "Sam Charrington"
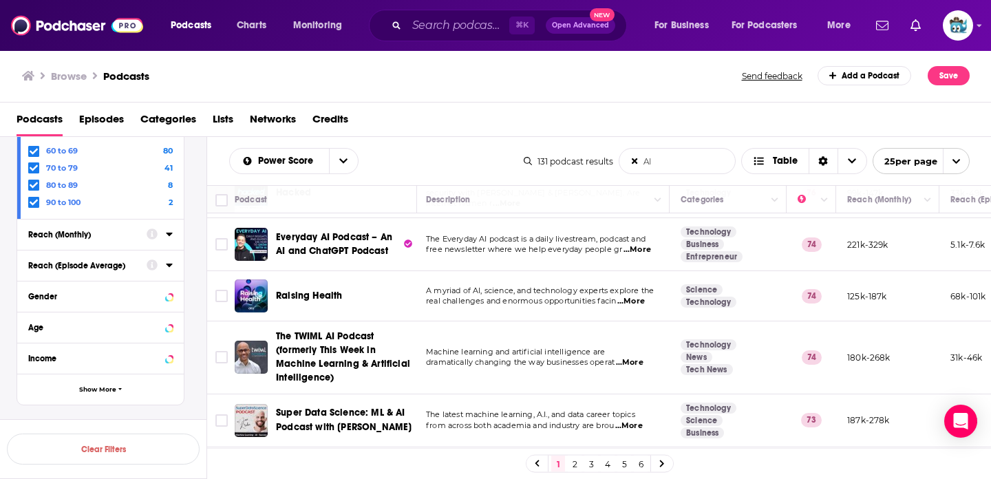
click at [685, 164] on input "AI" at bounding box center [677, 161] width 116 height 25
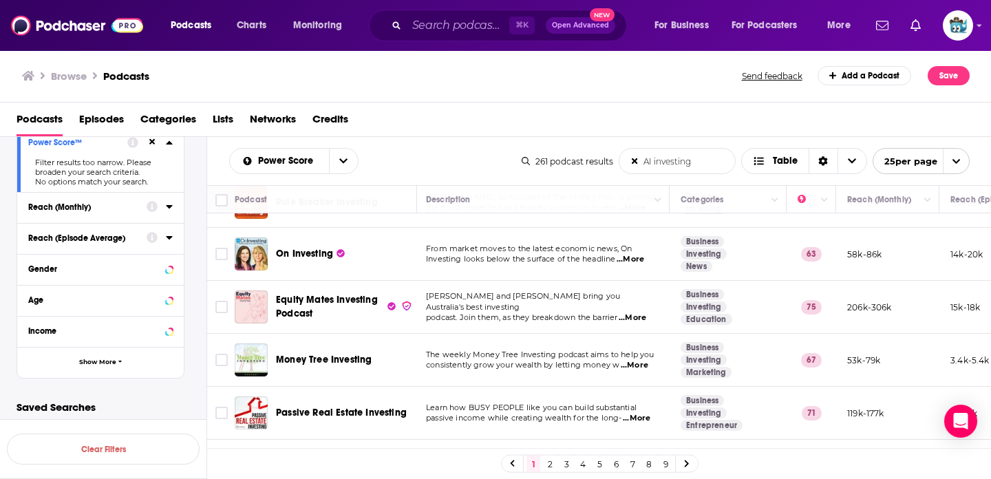
scroll to position [0, 2]
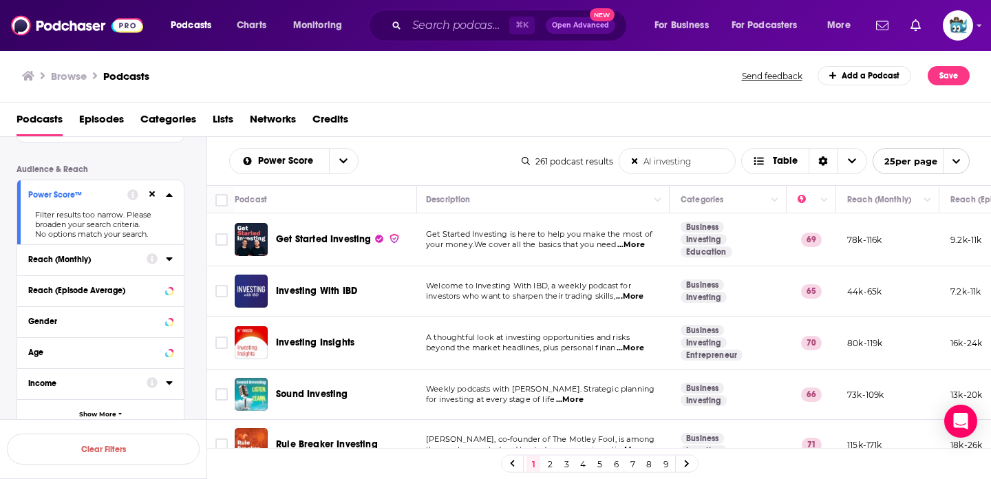
type input "AI investing"
click at [151, 197] on icon at bounding box center [152, 194] width 6 height 6
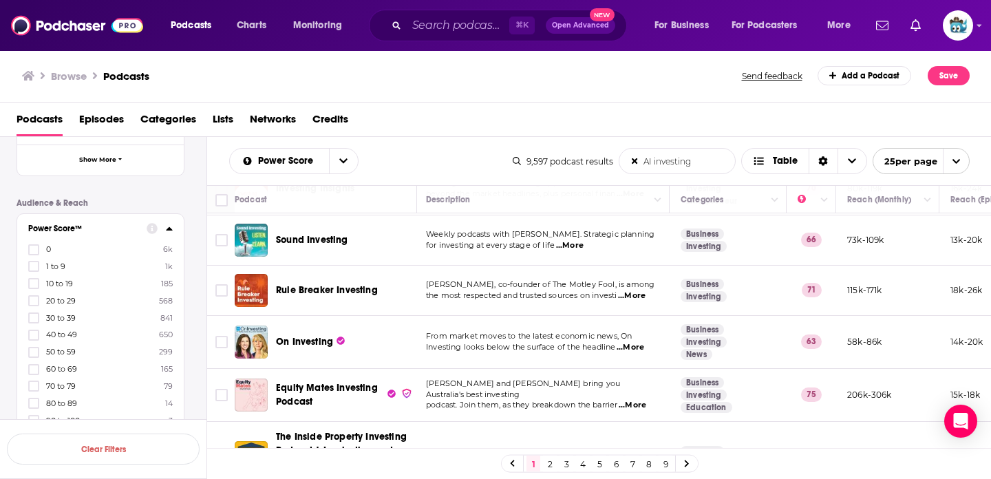
scroll to position [353, 2]
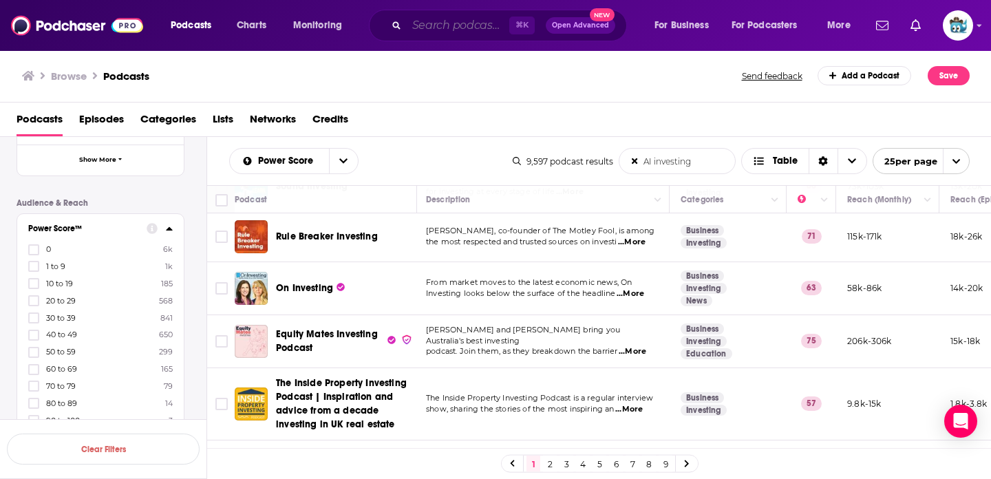
click at [466, 23] on input "Search podcasts, credits, & more..." at bounding box center [458, 25] width 102 height 22
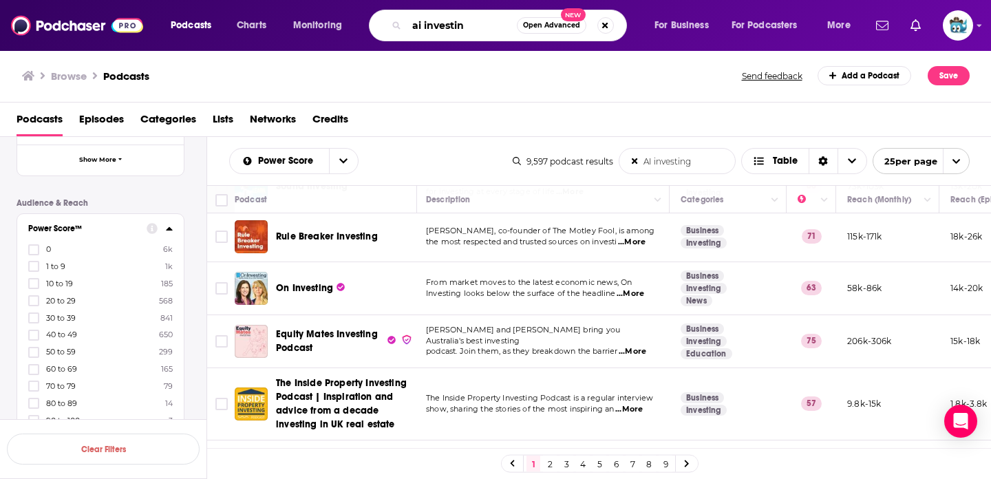
type input "ai investing"
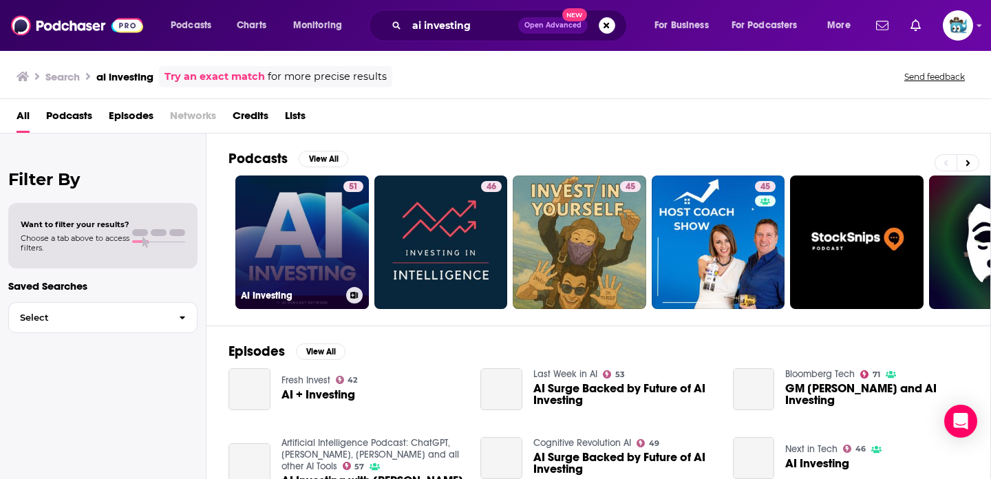
click at [290, 226] on link "51 AI Investing" at bounding box center [301, 241] width 133 height 133
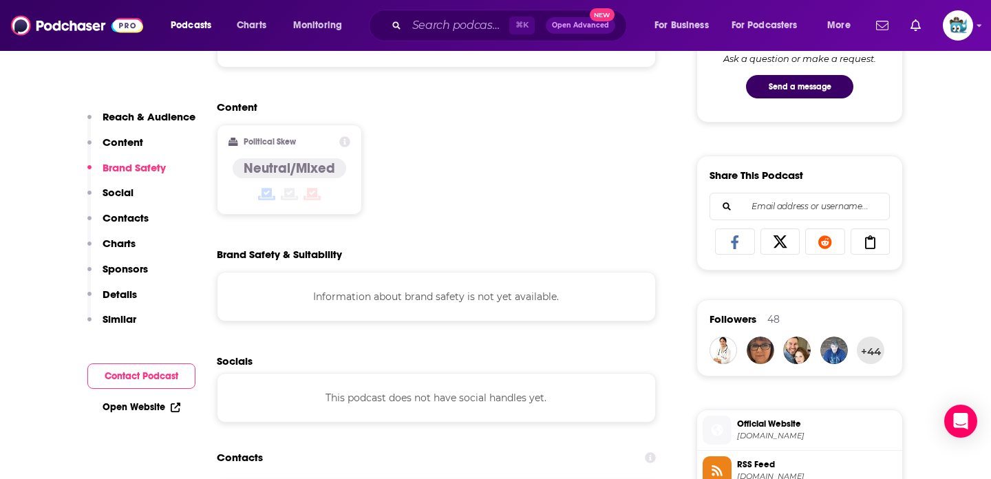
scroll to position [856, 0]
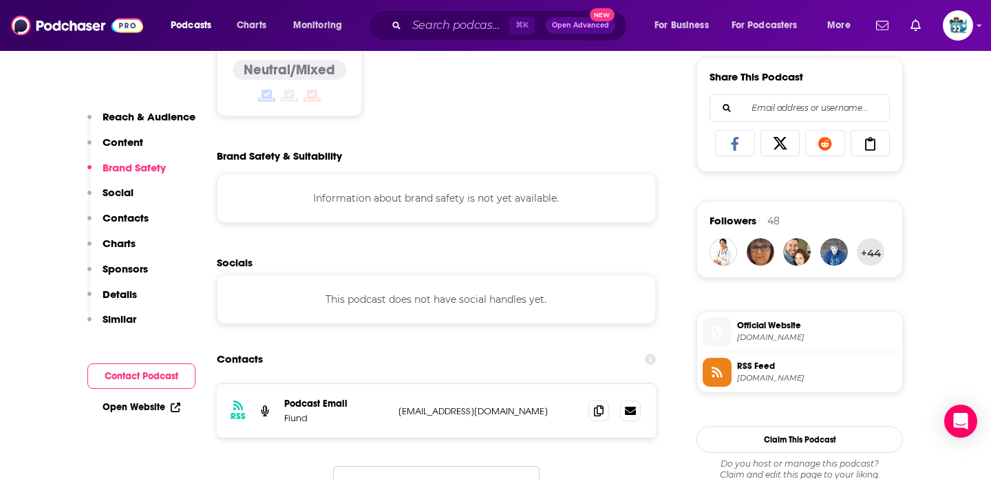
click at [768, 325] on span "Official Website" at bounding box center [817, 325] width 160 height 12
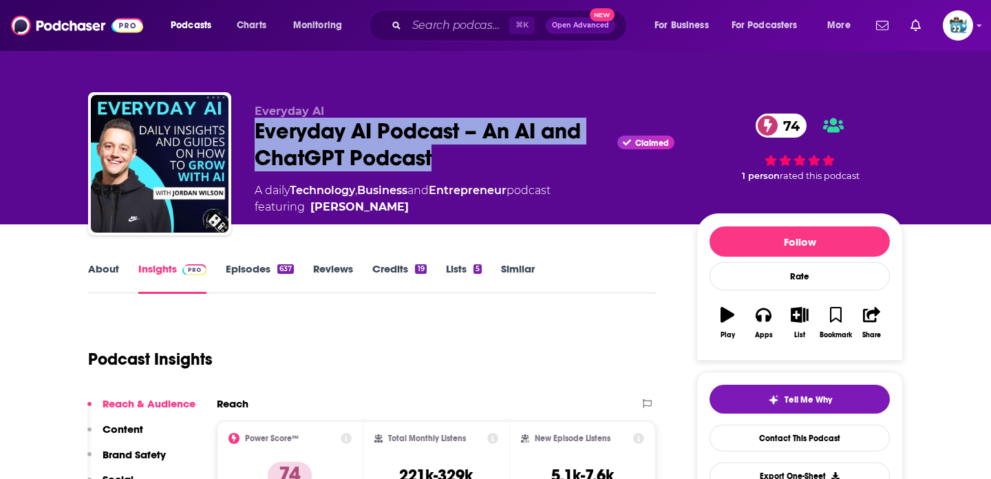
drag, startPoint x: 251, startPoint y: 133, endPoint x: 506, endPoint y: 164, distance: 257.1
click at [506, 164] on div "Everyday AI Everyday AI Podcast – An AI and ChatGPT Podcast Claimed 74 A daily …" at bounding box center [495, 166] width 814 height 149
copy h2 "Everyday AI Podcast – An AI and ChatGPT Podcast"
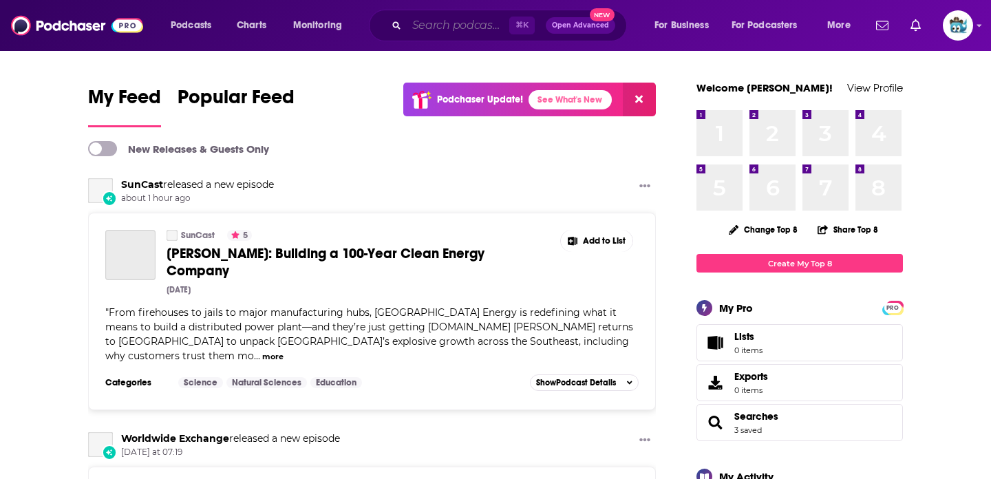
click at [462, 27] on input "Search podcasts, credits, & more..." at bounding box center [458, 25] width 102 height 22
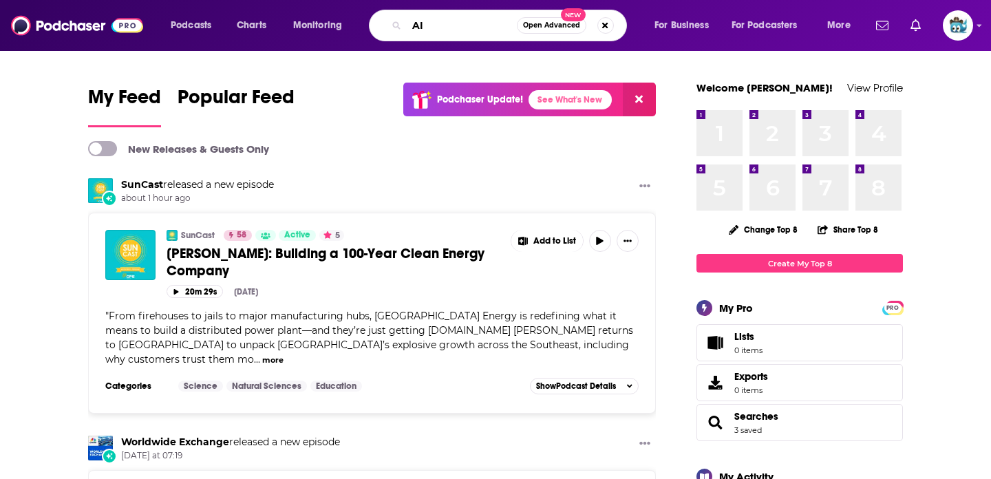
type input "AI"
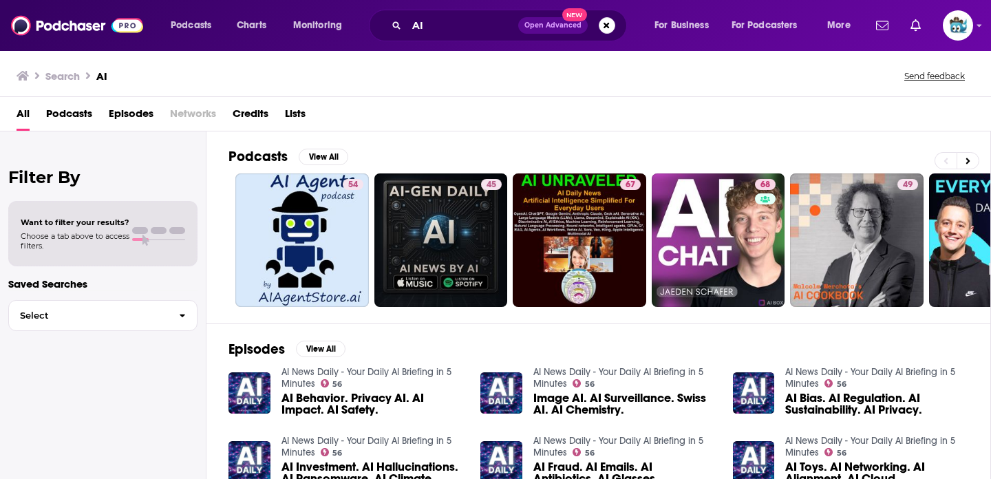
click at [104, 232] on span "Choose a tab above to access filters." at bounding box center [75, 240] width 109 height 19
click at [59, 122] on span "Podcasts" at bounding box center [69, 116] width 46 height 28
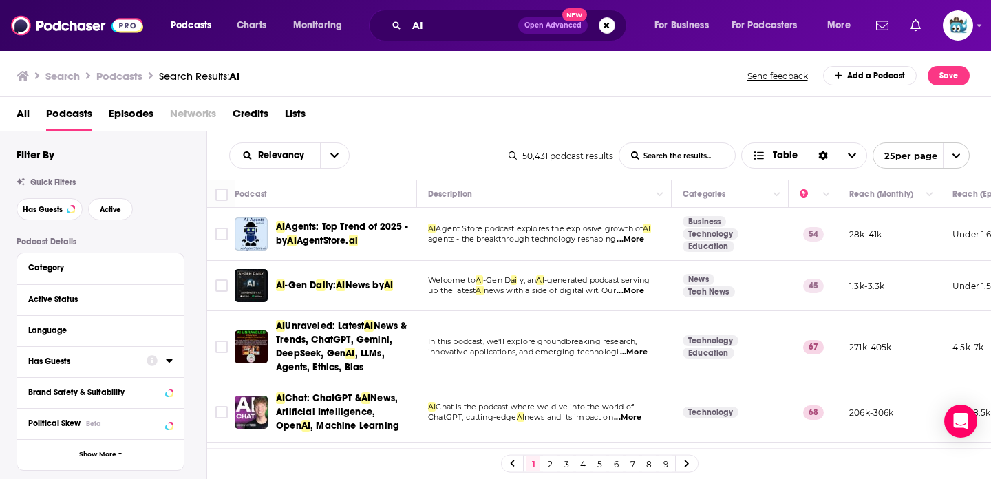
click at [56, 366] on div "Has Guests" at bounding box center [82, 361] width 109 height 10
click at [50, 396] on span "All" at bounding box center [93, 387] width 129 height 18
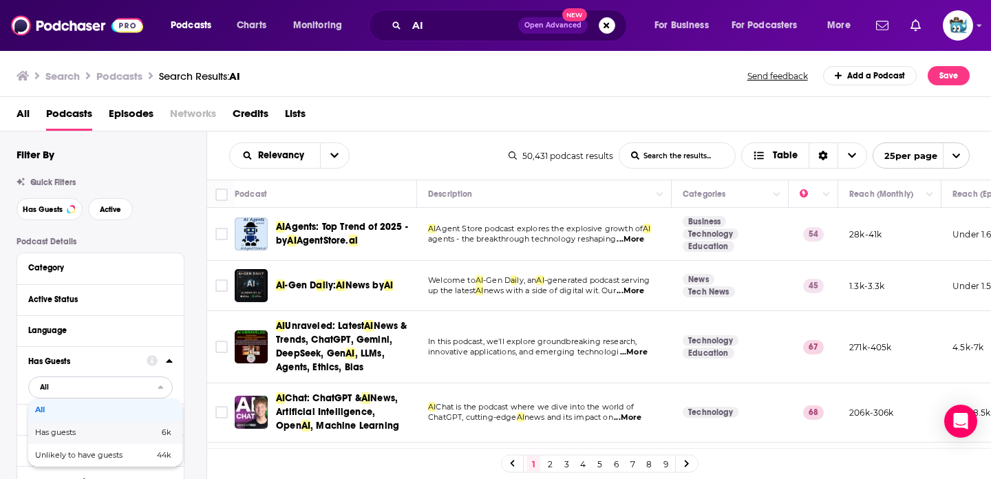
click at [61, 436] on span "Has guests" at bounding box center [76, 433] width 82 height 8
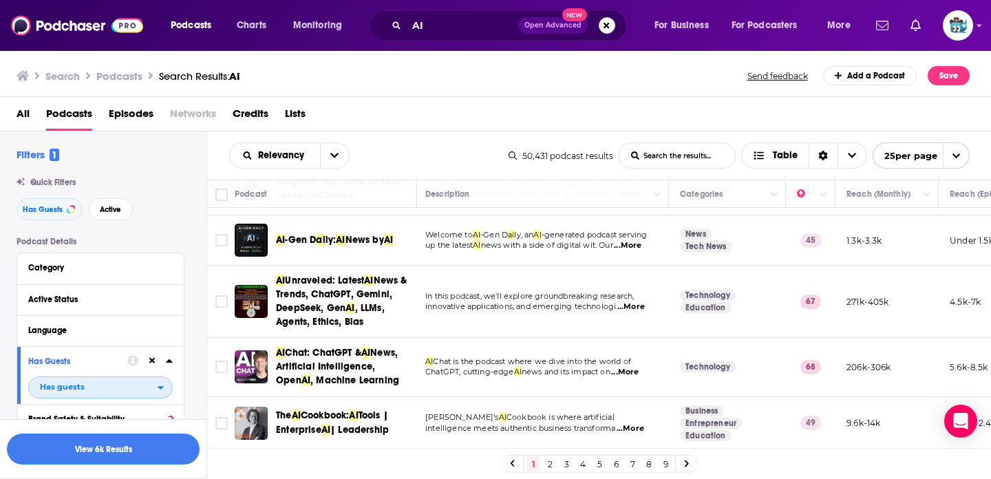
scroll to position [46, 3]
click at [629, 306] on span "...More" at bounding box center [631, 306] width 28 height 11
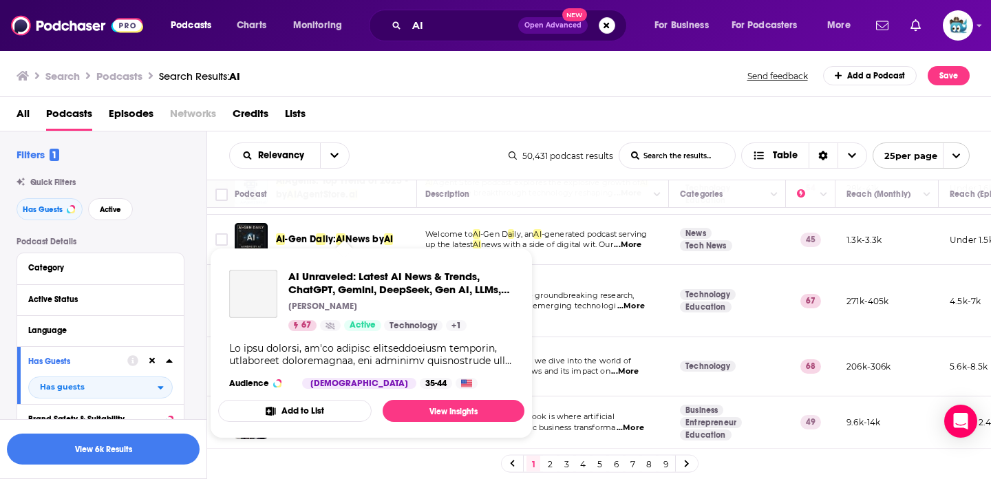
click at [336, 286] on span "AI Unraveled: Latest AI News & Trends, ChatGPT, Gemini, DeepSeek, Gen AI, LLMs,…" at bounding box center [400, 283] width 225 height 26
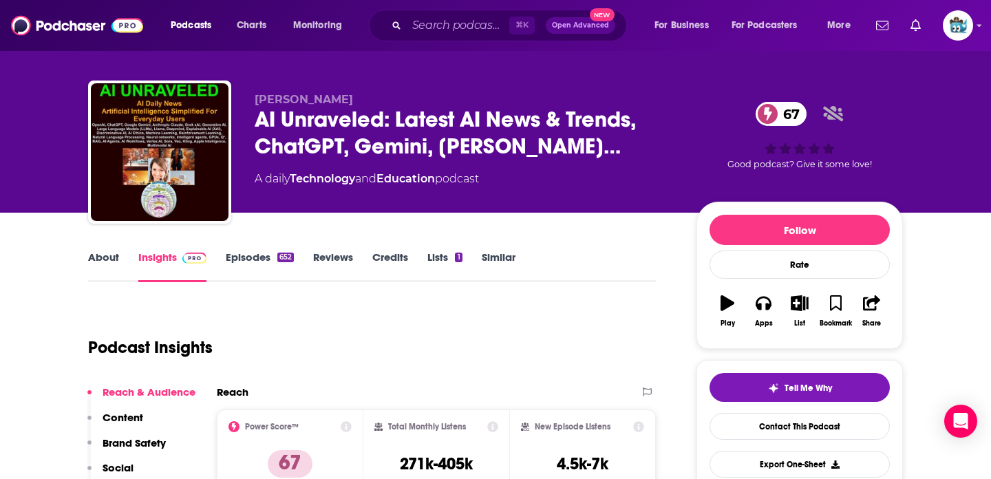
scroll to position [13, 0]
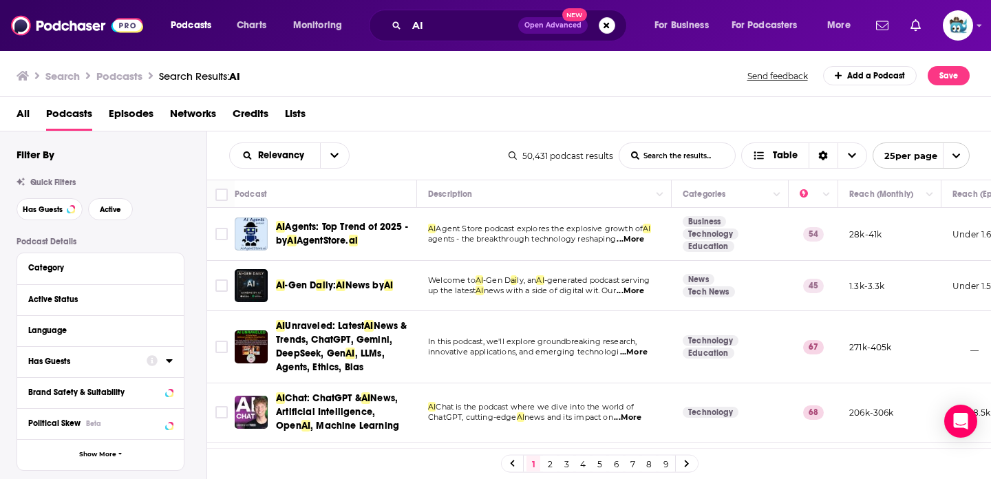
click at [87, 369] on button "Has Guests" at bounding box center [87, 360] width 118 height 17
click at [87, 389] on span "All" at bounding box center [93, 387] width 129 height 18
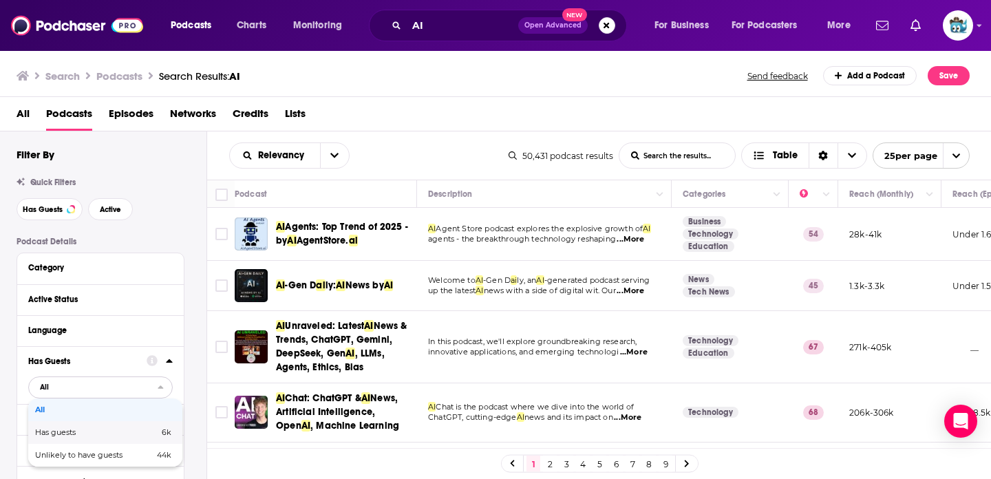
click at [83, 438] on div "Has guests 6k" at bounding box center [105, 432] width 154 height 23
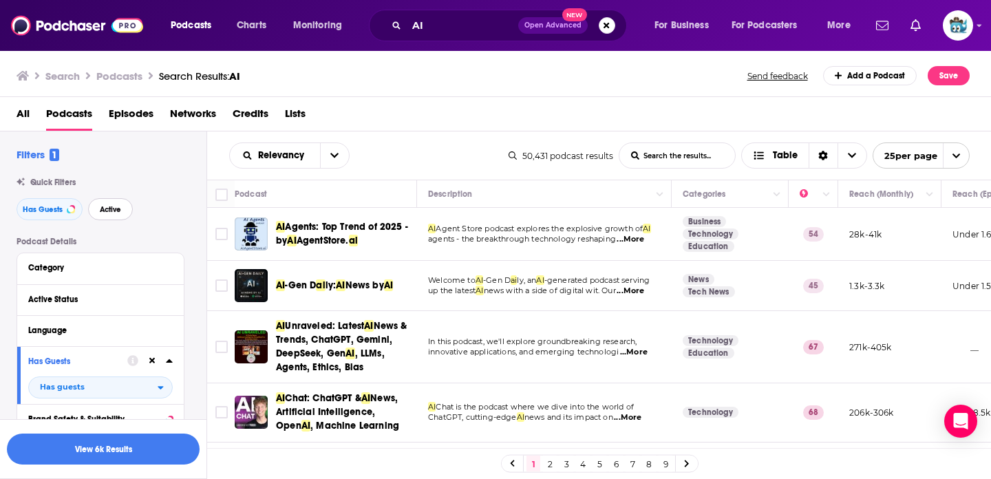
click at [102, 211] on span "Active" at bounding box center [110, 210] width 21 height 8
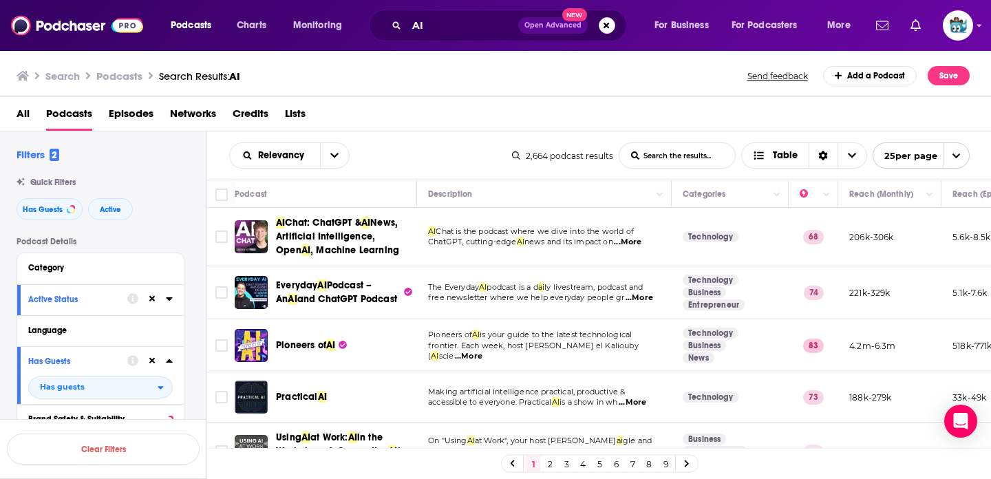
click at [482, 351] on span "...More" at bounding box center [469, 356] width 28 height 11
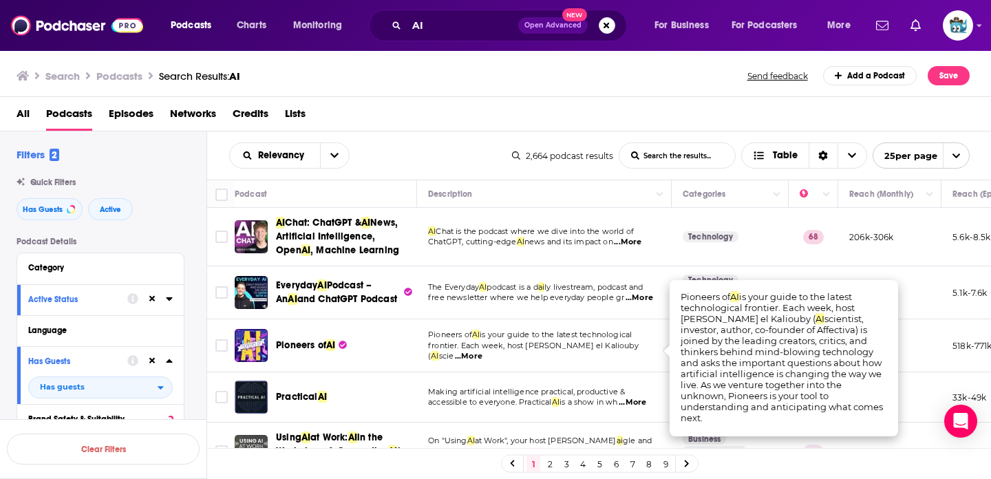
click at [482, 351] on span "...More" at bounding box center [469, 356] width 28 height 11
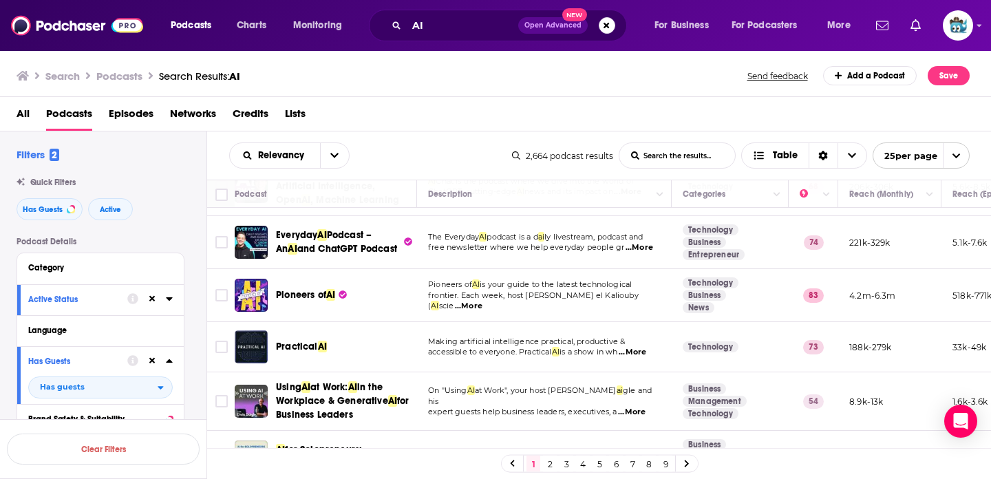
scroll to position [54, 0]
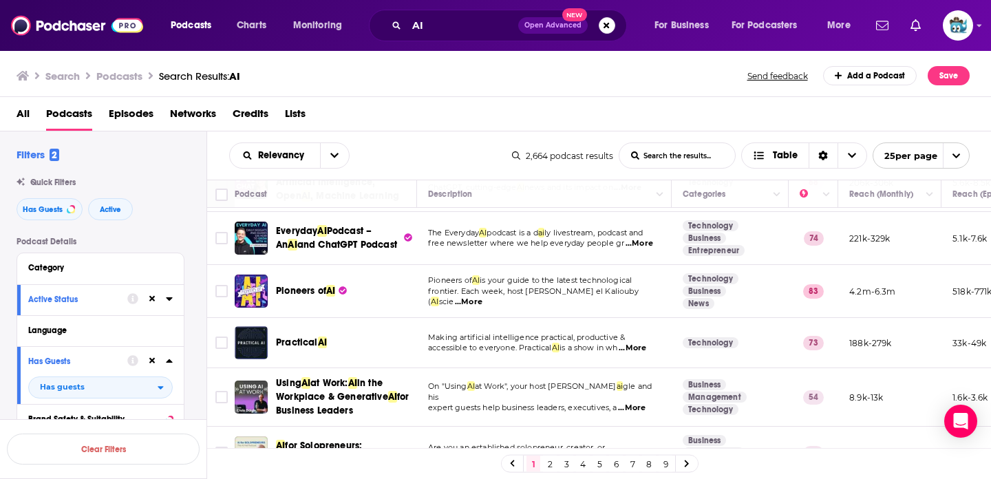
click at [286, 286] on div "Podcasts Charts Monitoring AI Open Advanced New For Business For Podcasters Mor…" at bounding box center [495, 239] width 991 height 479
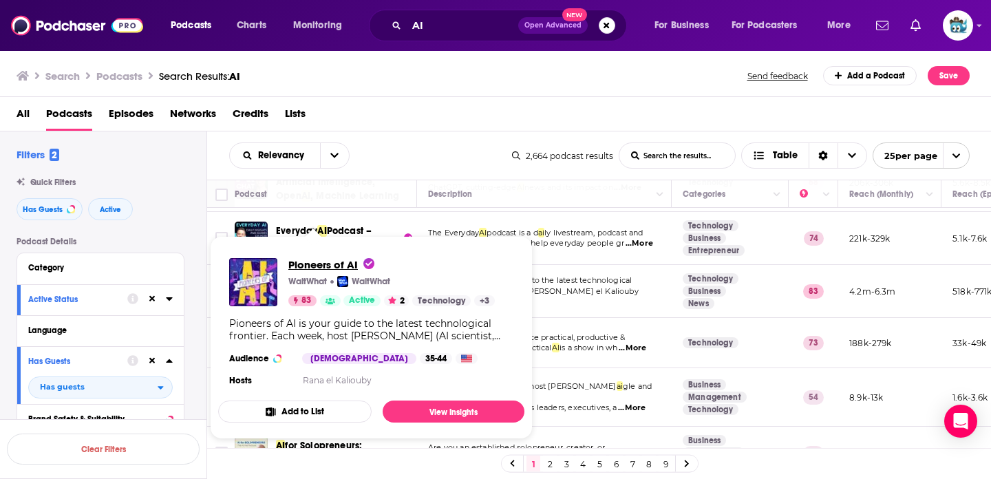
click at [325, 264] on span "Pioneers of AI" at bounding box center [331, 264] width 86 height 13
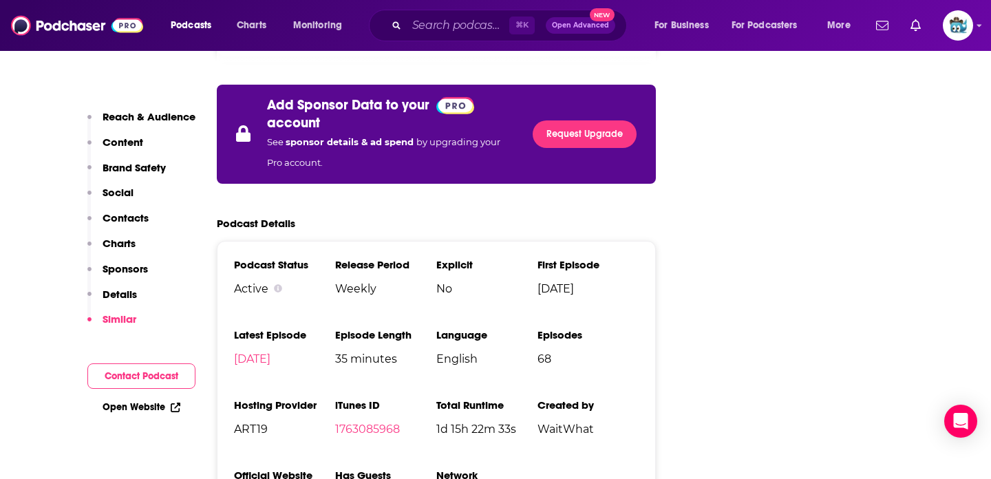
scroll to position [2349, 0]
